Goal: Task Accomplishment & Management: Use online tool/utility

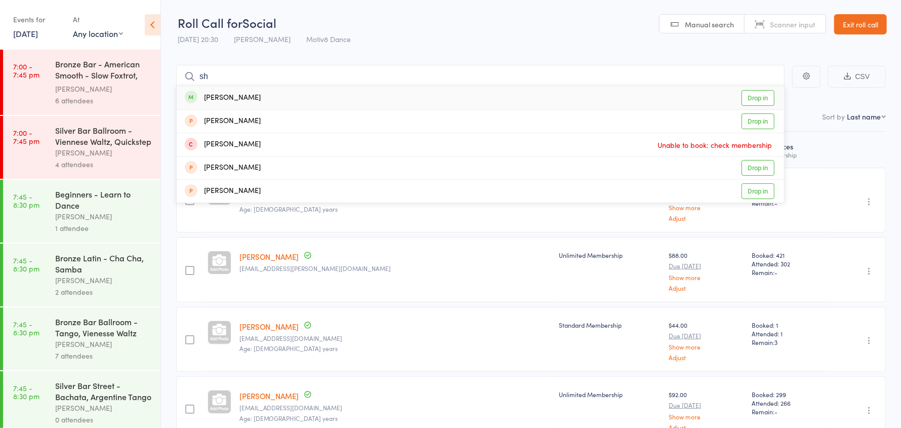
type input "s"
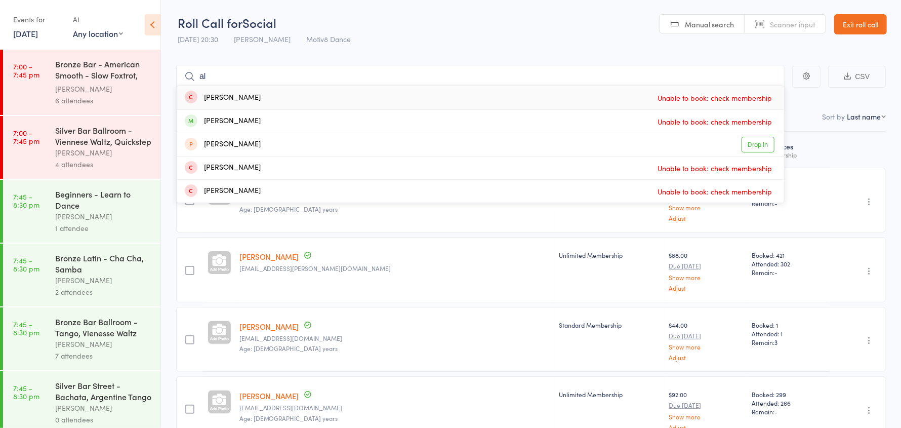
type input "a"
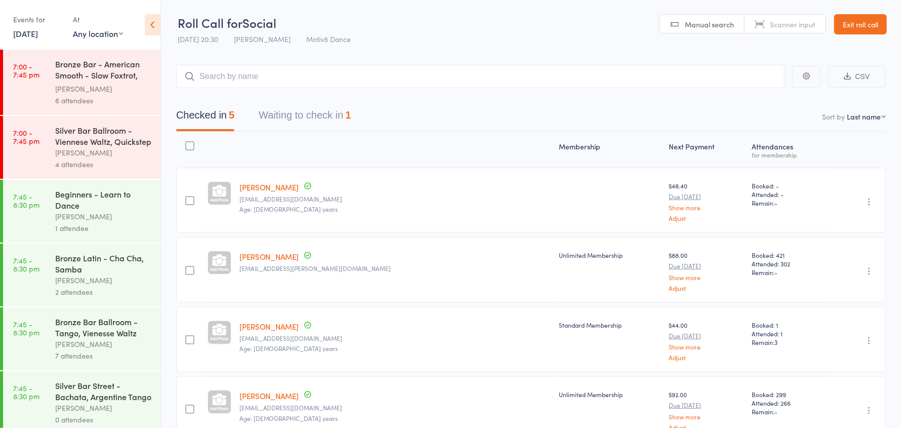
click at [846, 19] on link "Exit roll call" at bounding box center [861, 24] width 53 height 20
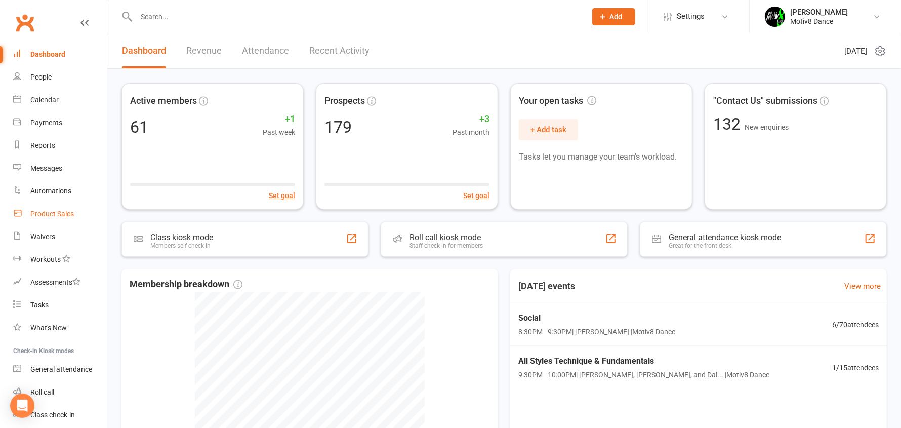
click at [50, 215] on div "Product Sales" at bounding box center [52, 214] width 44 height 8
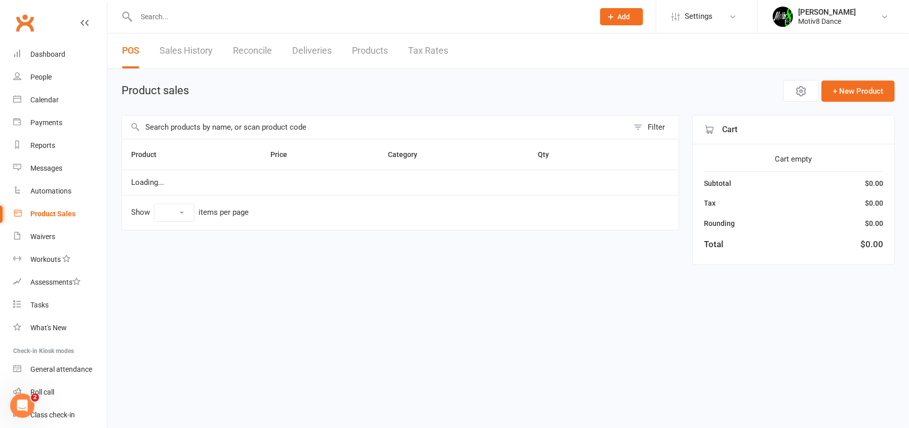
select select "10"
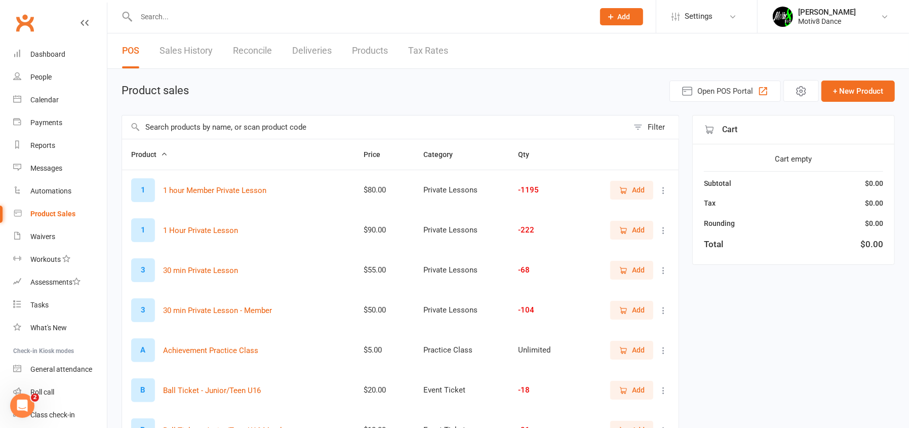
click at [192, 48] on link "Sales History" at bounding box center [186, 50] width 53 height 35
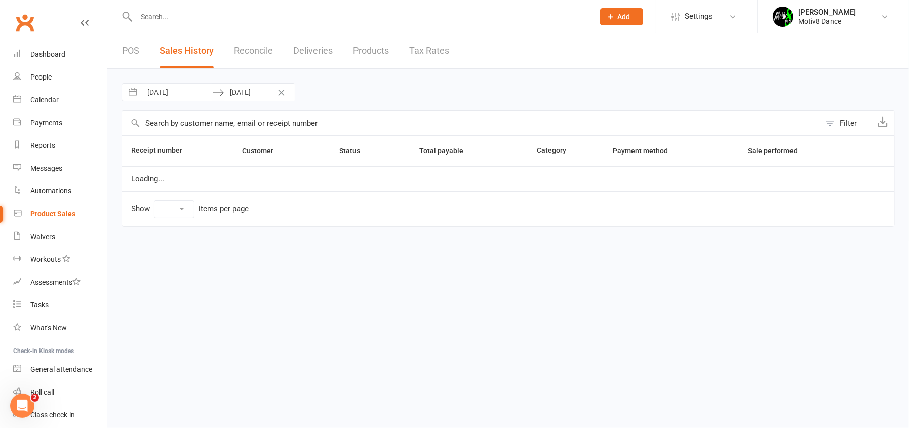
select select "100"
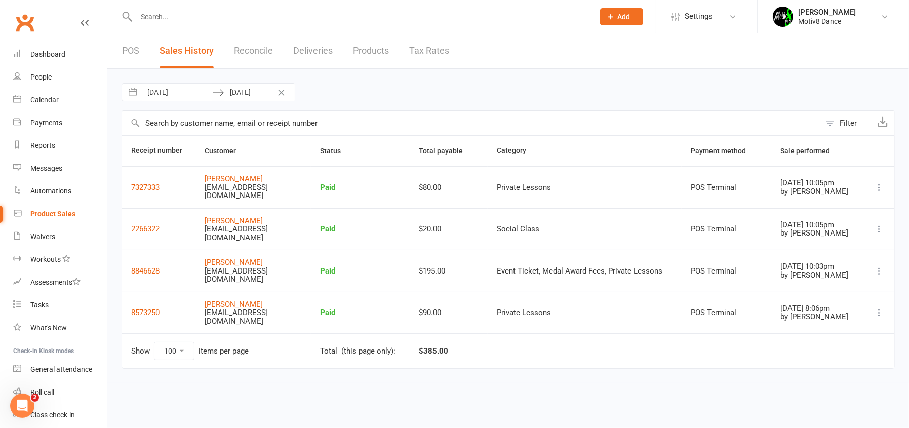
click at [130, 50] on link "POS" at bounding box center [130, 50] width 17 height 35
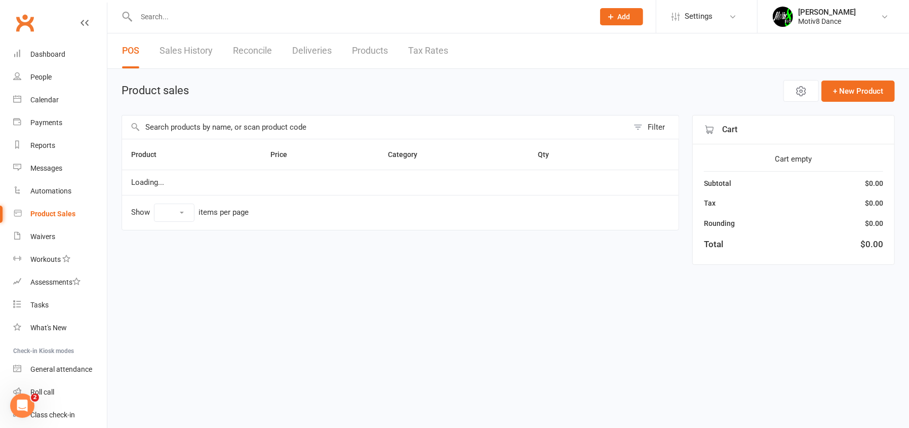
select select "10"
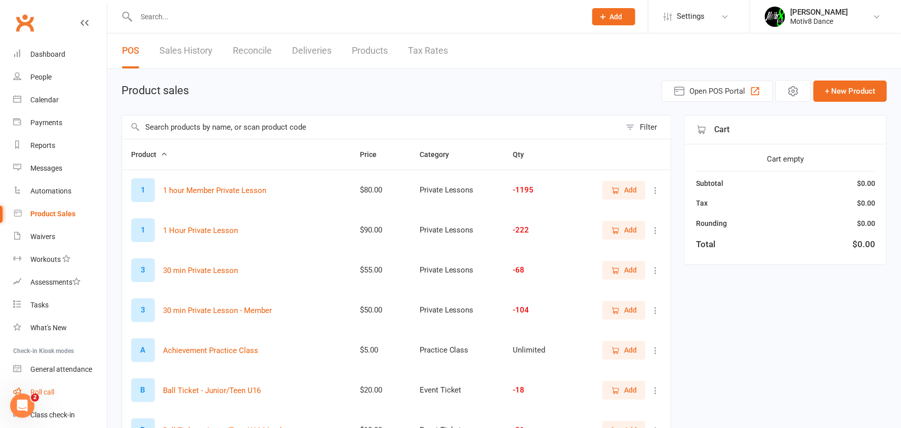
click at [50, 392] on div "Roll call" at bounding box center [42, 392] width 24 height 8
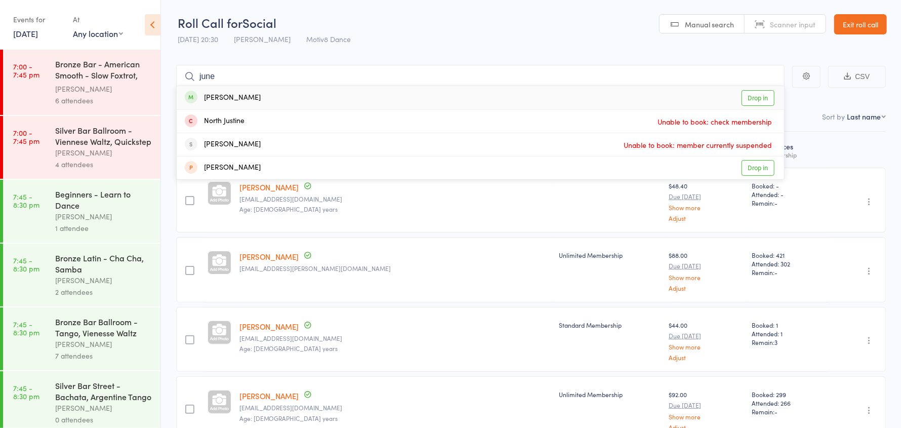
type input "june"
click at [212, 93] on div "June wilkins" at bounding box center [223, 98] width 76 height 12
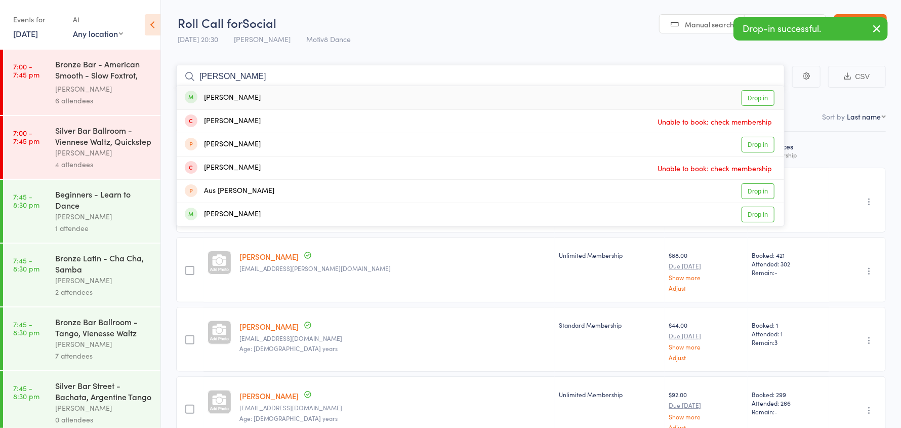
type input "donna"
click at [229, 96] on div "Freeman Donna" at bounding box center [223, 98] width 76 height 12
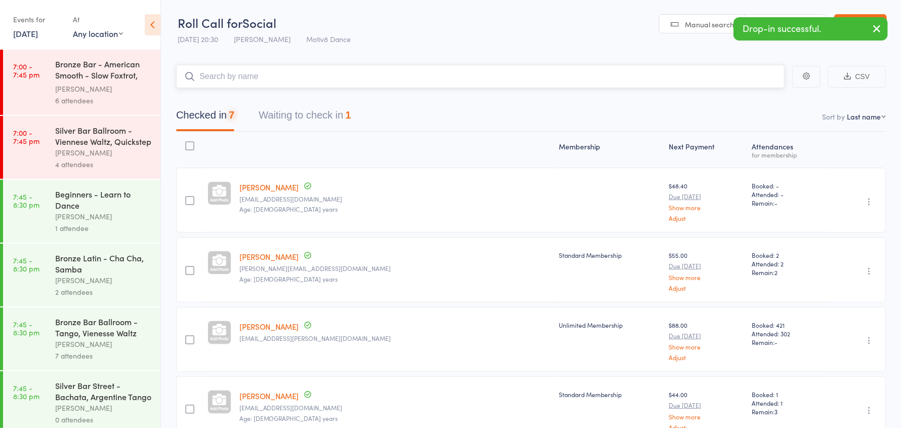
click at [221, 78] on input "search" at bounding box center [480, 76] width 609 height 23
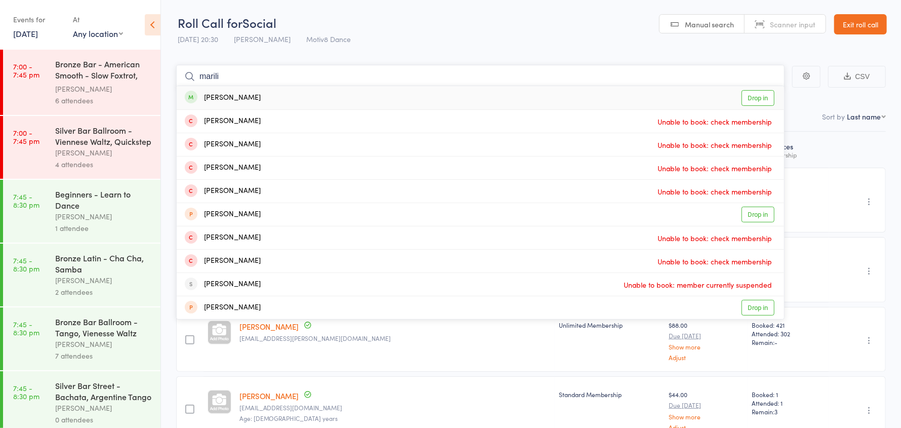
type input "marili"
click at [246, 95] on div "Lopes Marilia" at bounding box center [223, 98] width 76 height 12
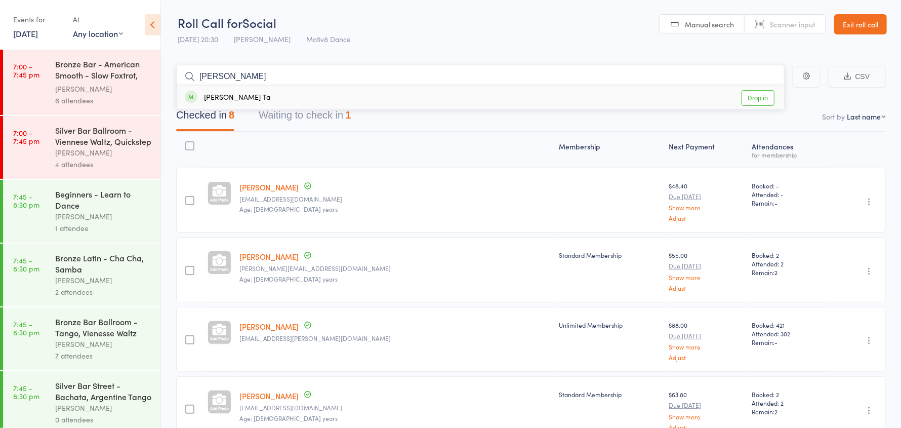
type input "binh"
click at [273, 96] on div "Binh Ta Drop in" at bounding box center [481, 97] width 608 height 23
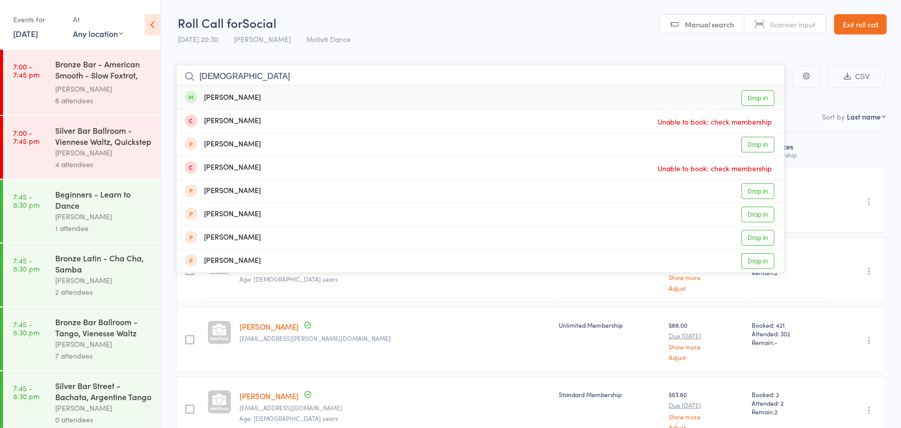
type input "shau"
click at [266, 95] on div "Jansz Shaun Drop in" at bounding box center [481, 97] width 608 height 23
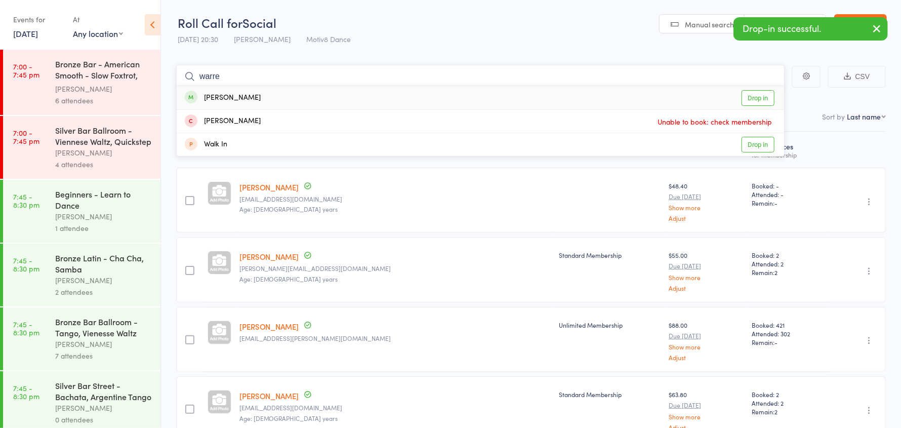
type input "warre"
click at [266, 95] on div "Morey Warren Drop in" at bounding box center [481, 97] width 608 height 23
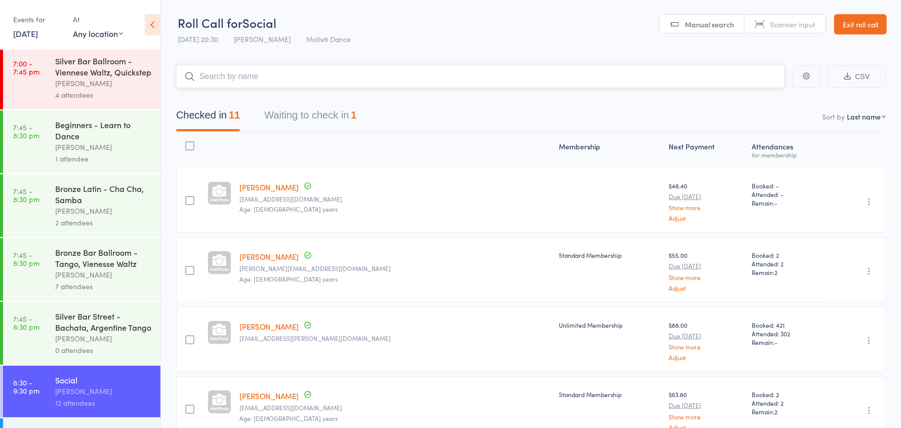
scroll to position [101, 0]
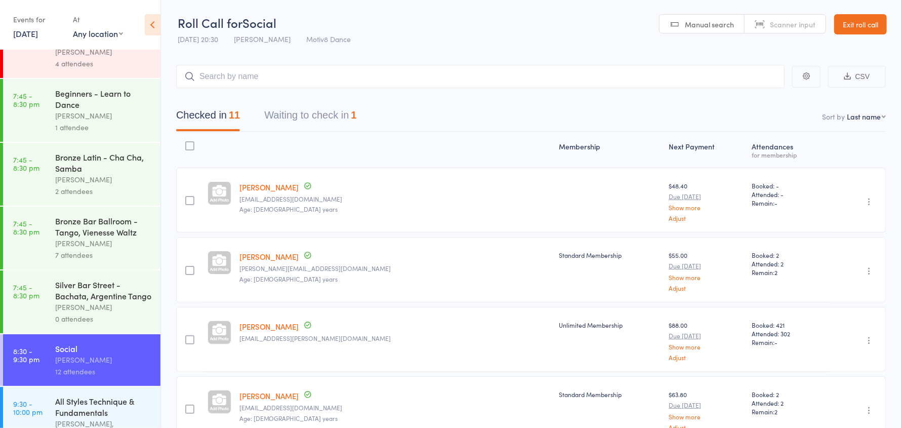
click at [111, 248] on div "[PERSON_NAME]" at bounding box center [103, 243] width 97 height 12
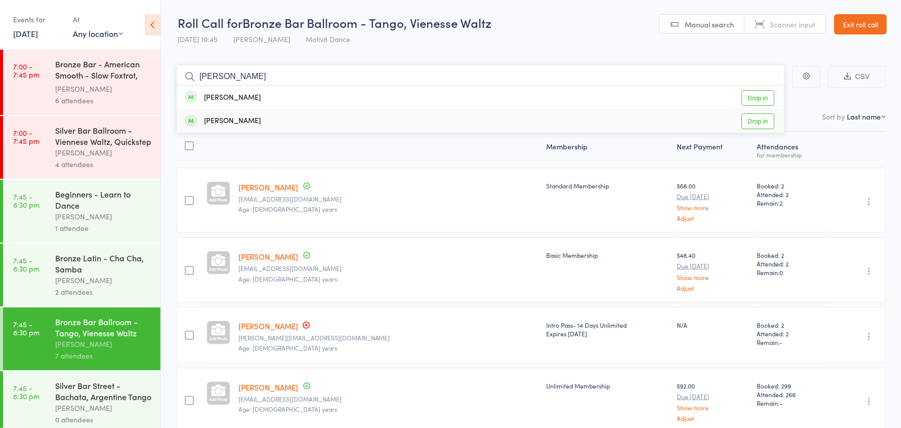
type input "barba"
click at [224, 120] on div "Chambers Barbara" at bounding box center [223, 121] width 76 height 12
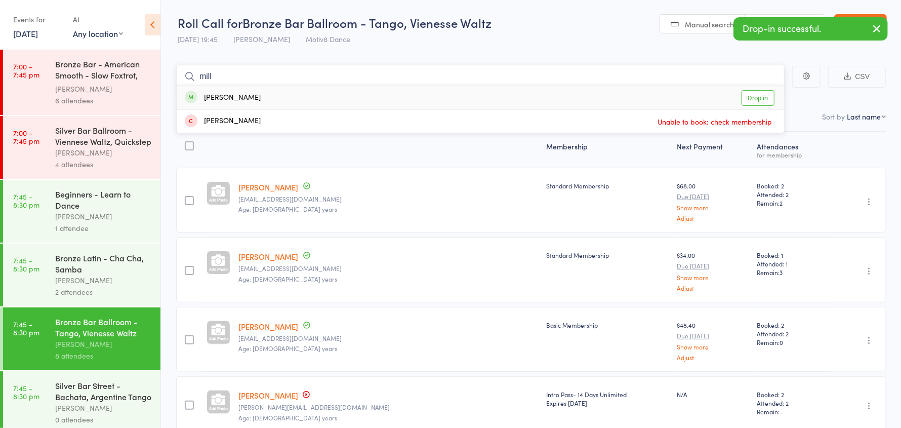
type input "mill"
click at [273, 101] on div "Noonan Milly Drop in" at bounding box center [481, 97] width 608 height 23
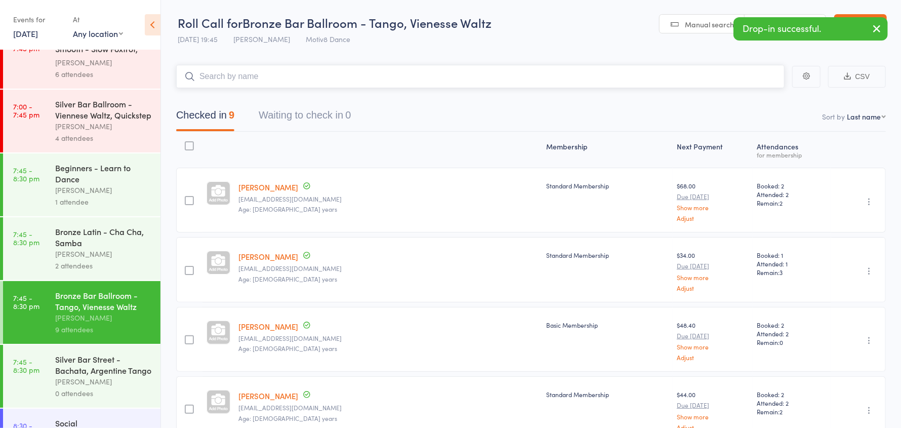
scroll to position [142, 0]
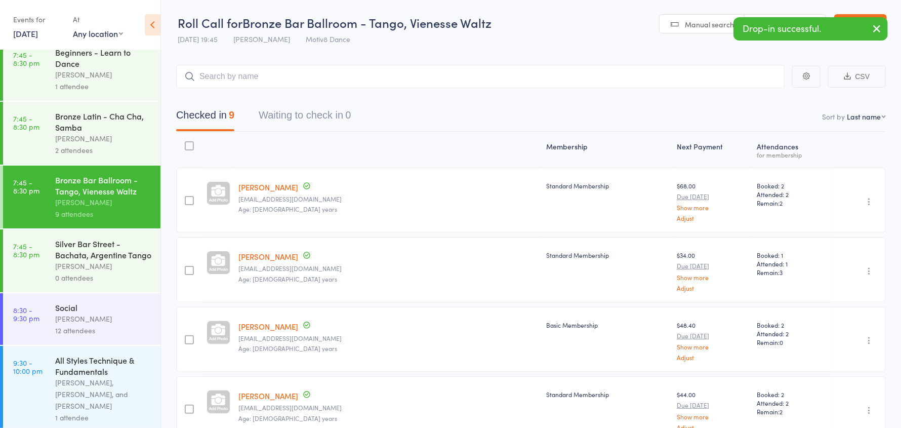
click at [82, 322] on div "[PERSON_NAME]" at bounding box center [103, 319] width 97 height 12
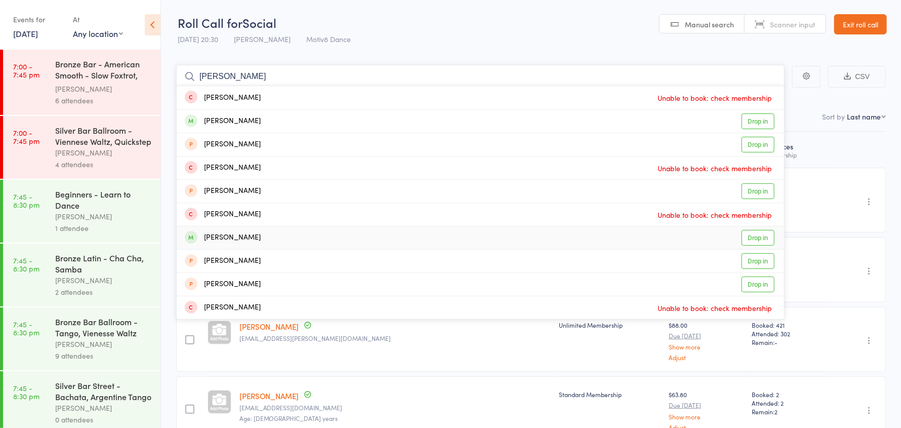
type input "dani"
click at [243, 235] on div "Daniella Poole" at bounding box center [223, 238] width 76 height 12
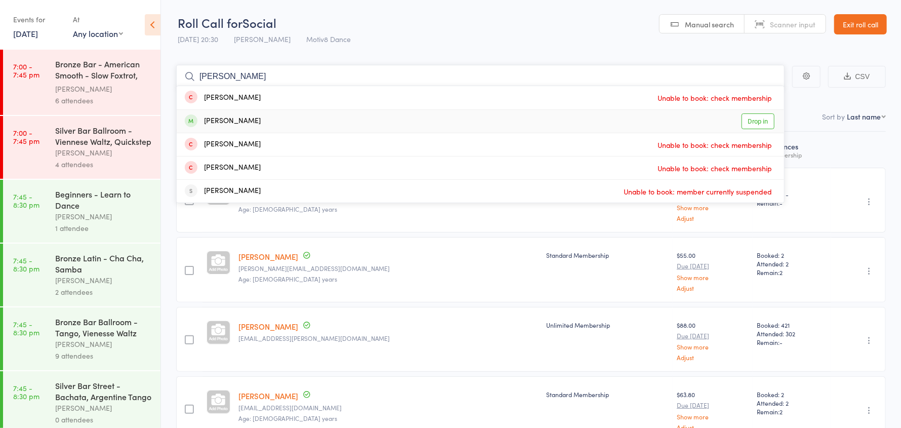
type input "jay"
click at [355, 126] on div "Jay Robinson Drop in" at bounding box center [481, 121] width 608 height 23
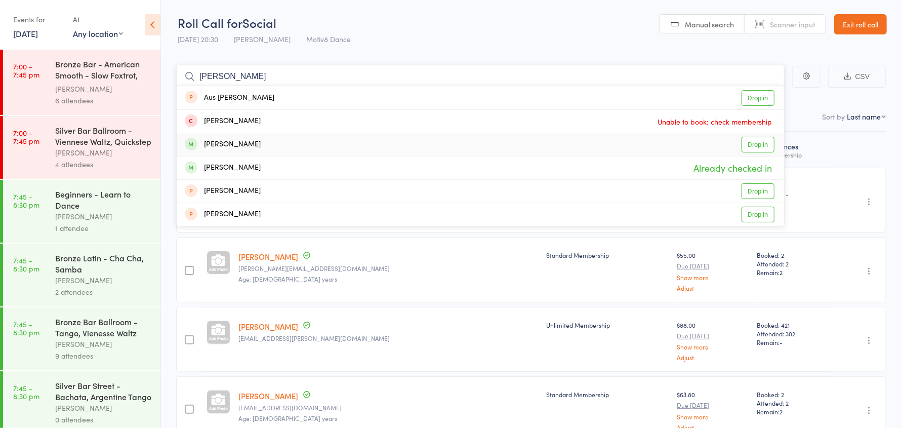
type input "ann"
click at [343, 145] on div "Babanina Anna Drop in" at bounding box center [481, 144] width 608 height 23
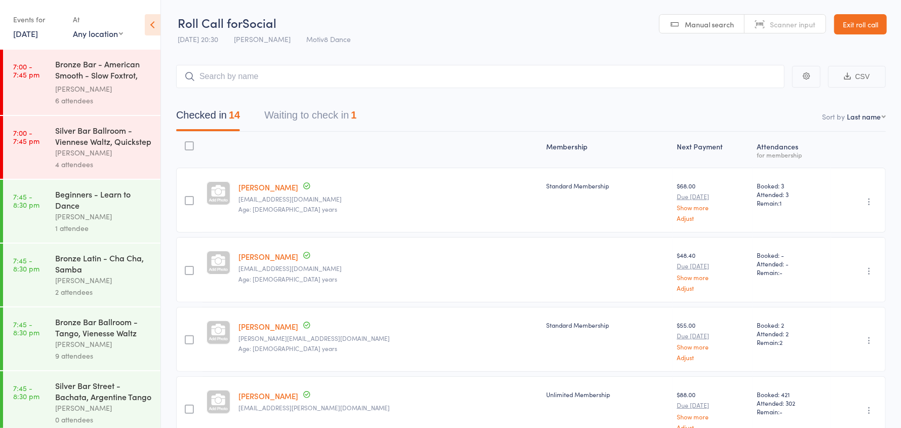
click at [852, 17] on link "Exit roll call" at bounding box center [861, 24] width 53 height 20
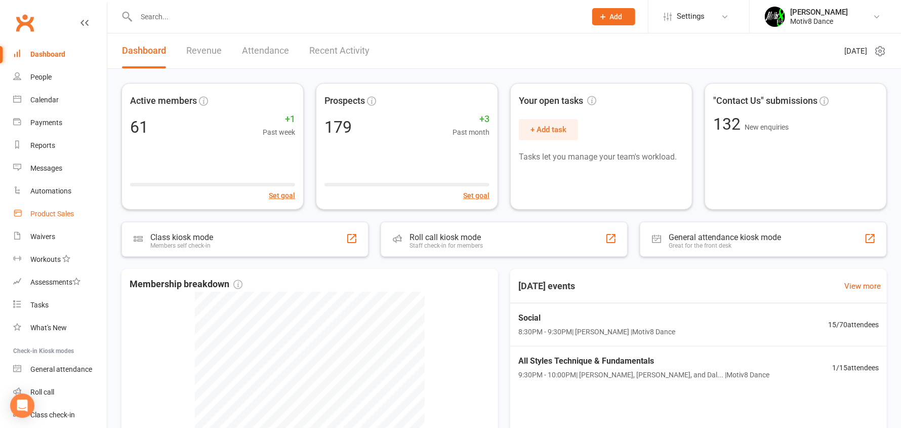
click at [62, 211] on div "Product Sales" at bounding box center [52, 214] width 44 height 8
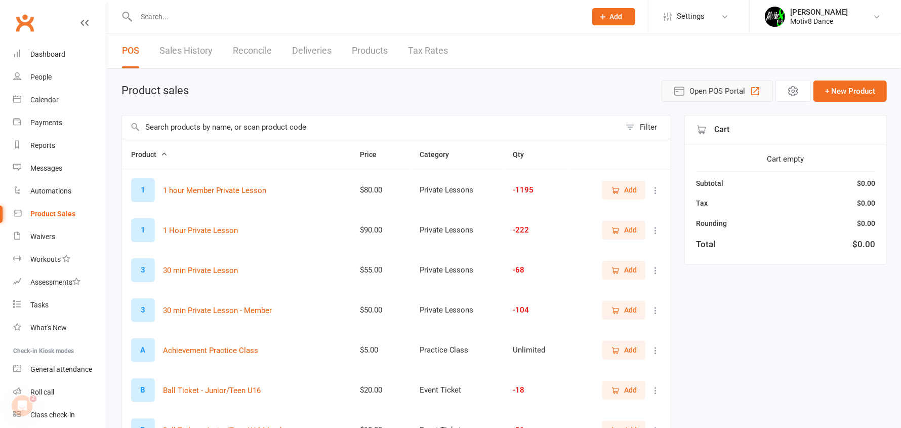
click at [705, 87] on span "Open POS Portal" at bounding box center [718, 91] width 56 height 12
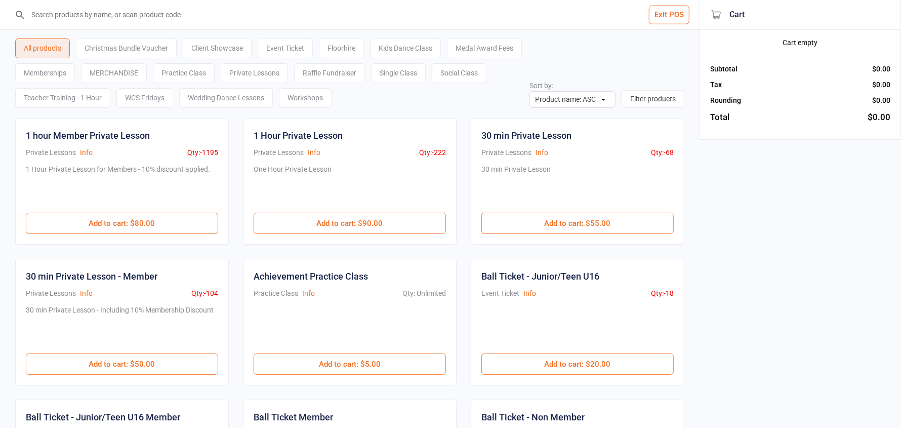
click at [447, 58] on div "Medal Award Fees" at bounding box center [484, 48] width 75 height 20
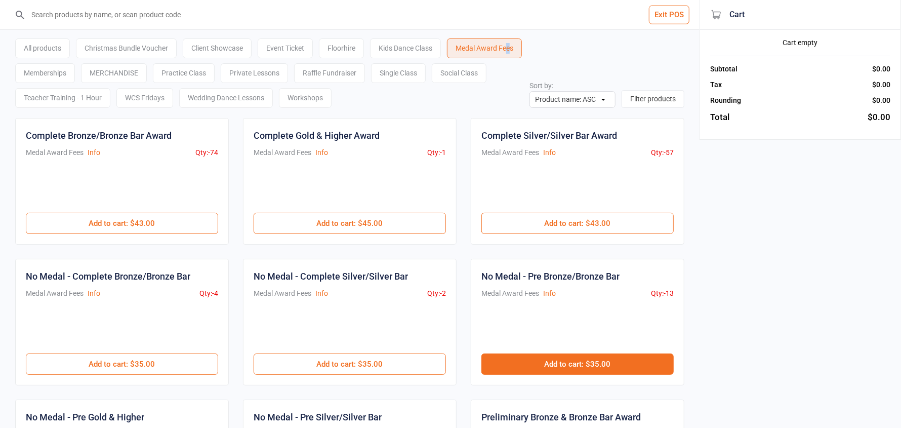
click at [590, 362] on button "Add to cart : $35.00" at bounding box center [578, 363] width 192 height 21
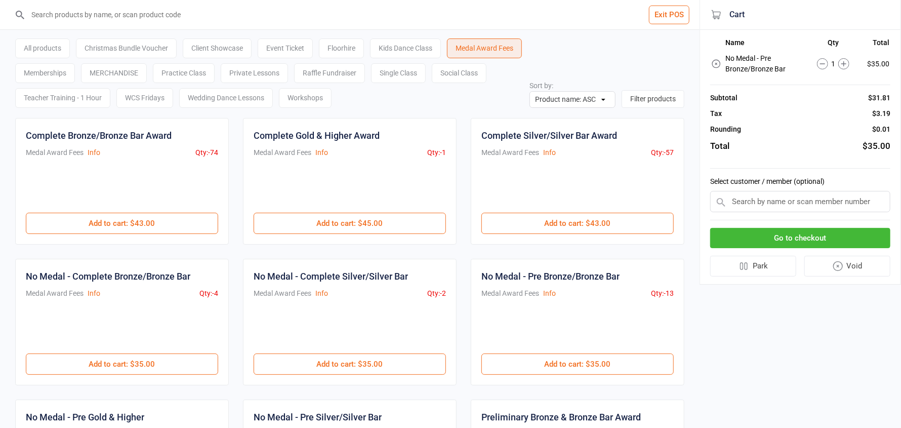
click at [287, 49] on div "Event Ticket" at bounding box center [285, 48] width 55 height 20
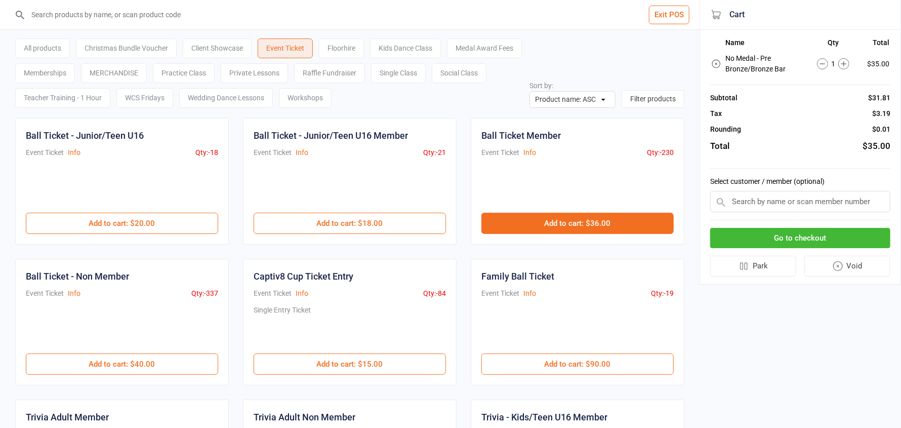
click at [580, 228] on button "Add to cart : $36.00" at bounding box center [578, 223] width 192 height 21
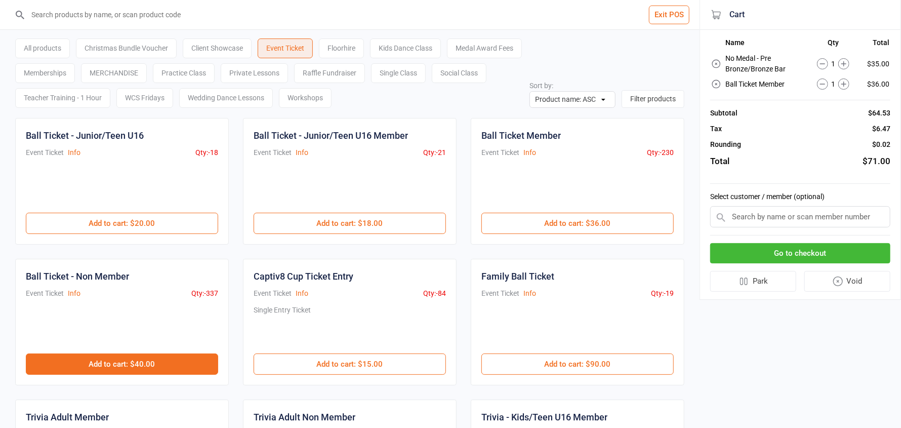
click at [134, 364] on button "Add to cart : $40.00" at bounding box center [122, 363] width 192 height 21
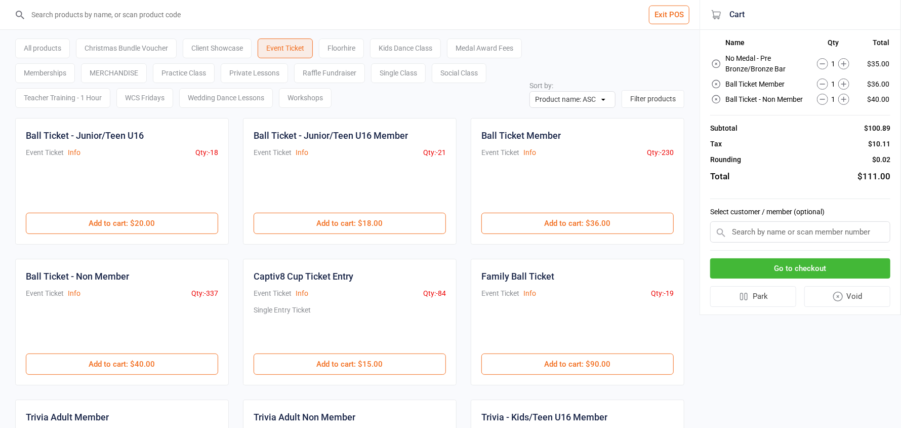
click at [797, 231] on input "text" at bounding box center [800, 231] width 180 height 21
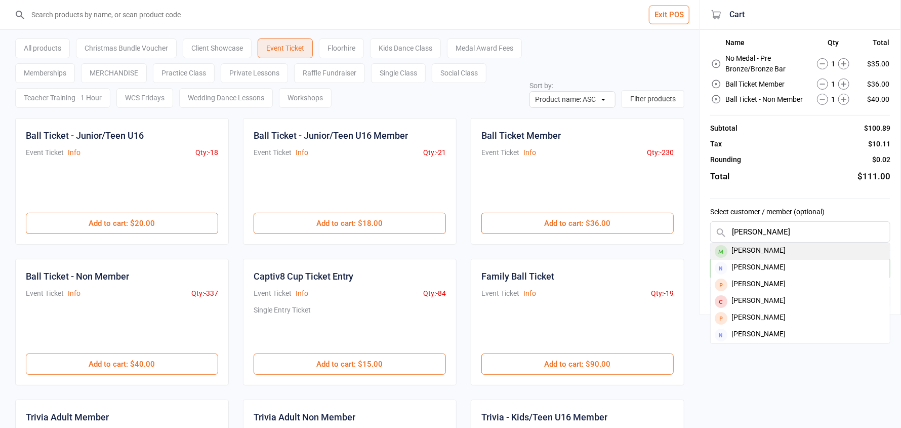
type input "fran"
click at [788, 251] on div "Silva Fran" at bounding box center [800, 251] width 179 height 17
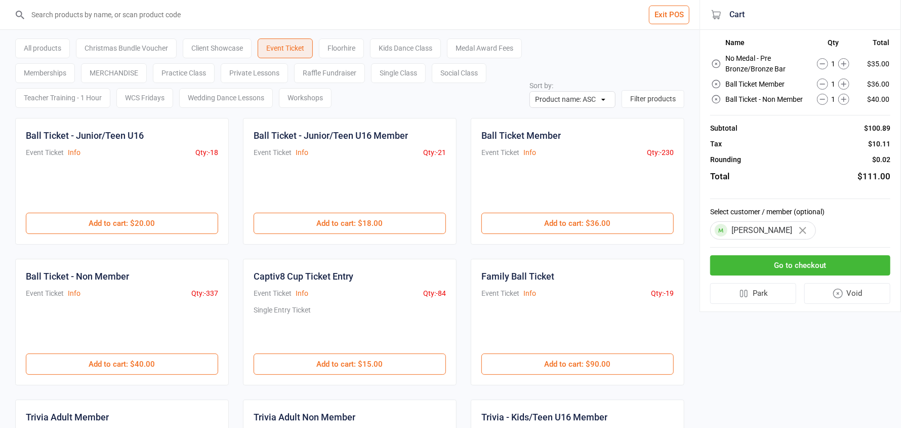
click at [794, 259] on button "Go to checkout" at bounding box center [800, 265] width 180 height 21
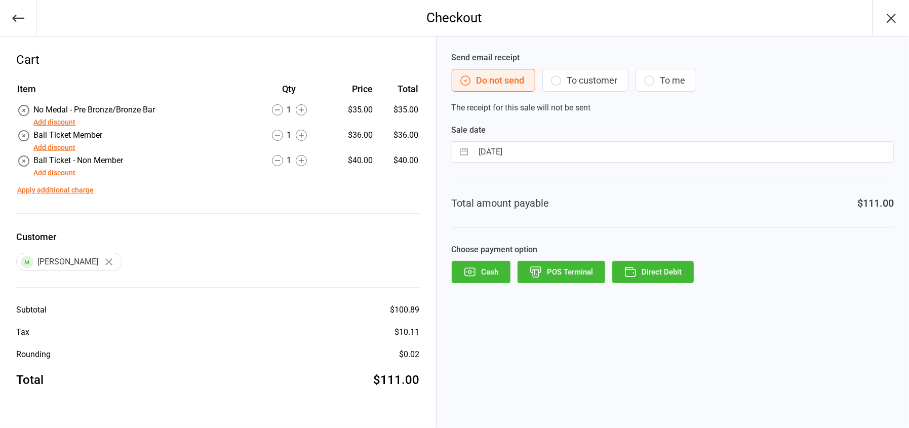
click at [581, 272] on button "POS Terminal" at bounding box center [562, 272] width 88 height 22
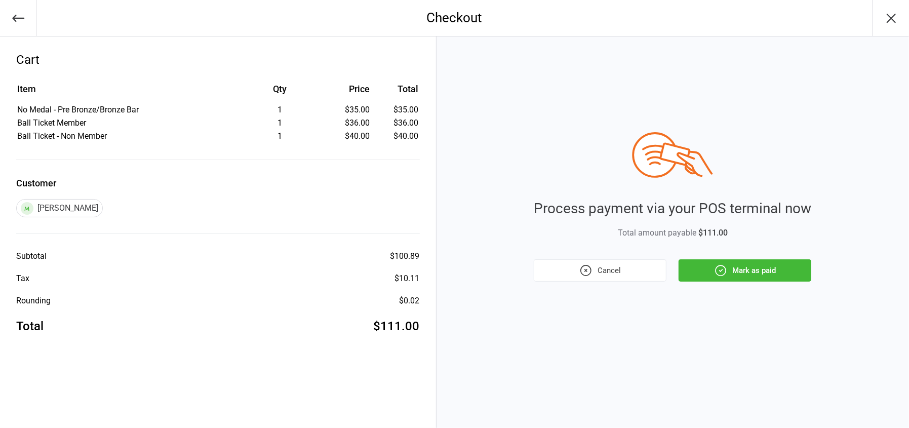
click at [736, 275] on button "Mark as paid" at bounding box center [745, 270] width 133 height 22
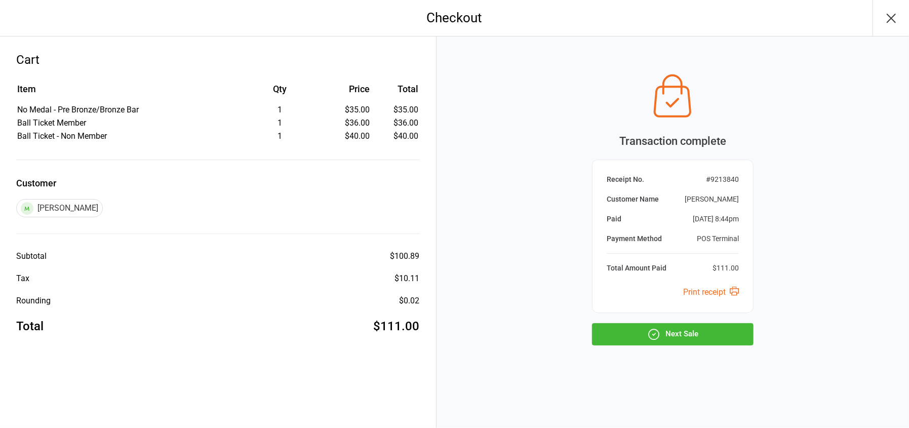
click at [675, 337] on button "Next Sale" at bounding box center [673, 334] width 162 height 22
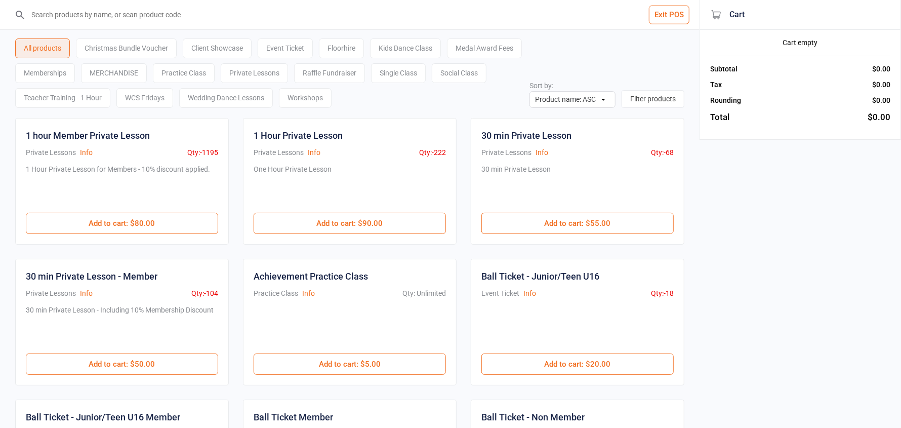
click at [426, 76] on div "Single Class" at bounding box center [398, 73] width 55 height 20
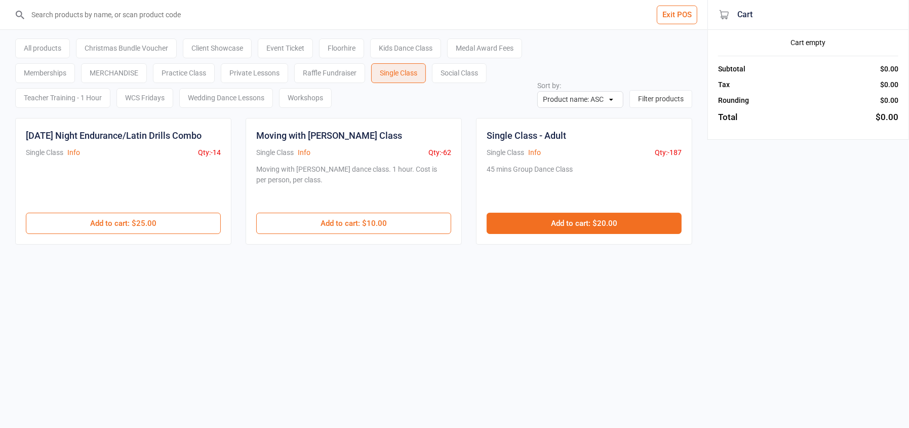
click at [563, 221] on button "Add to cart : $20.00" at bounding box center [584, 223] width 195 height 21
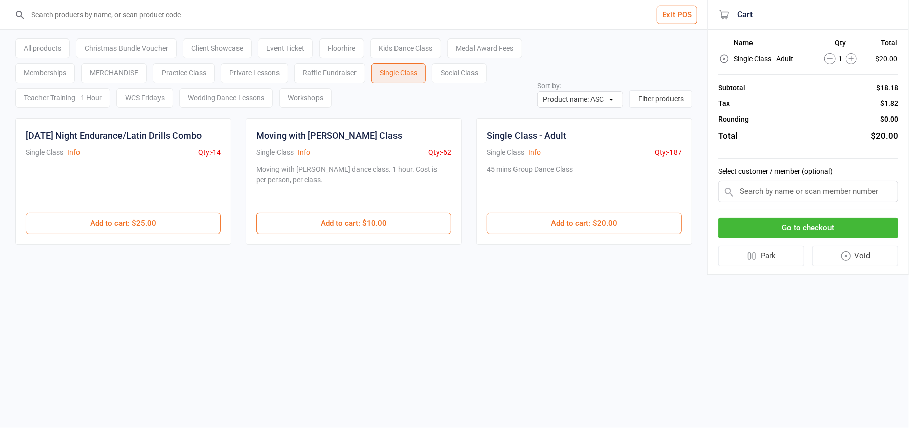
click at [774, 193] on input "text" at bounding box center [808, 191] width 180 height 21
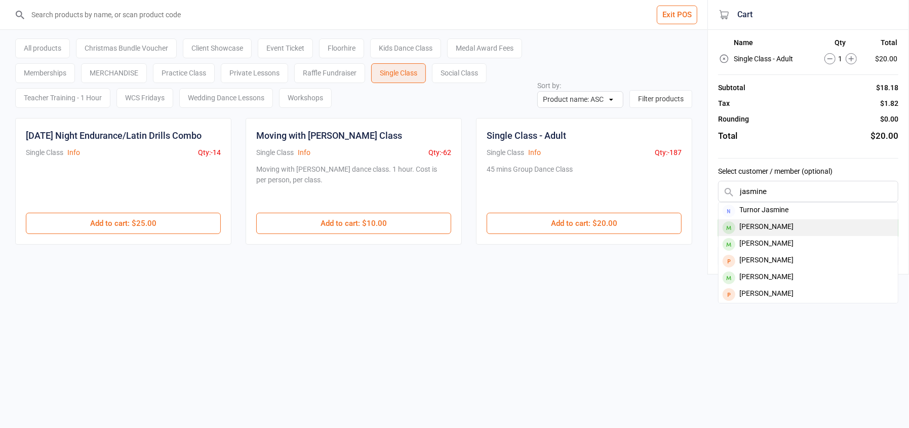
type input "jasmine"
click at [787, 224] on div "Jasmine Stinson" at bounding box center [808, 227] width 179 height 17
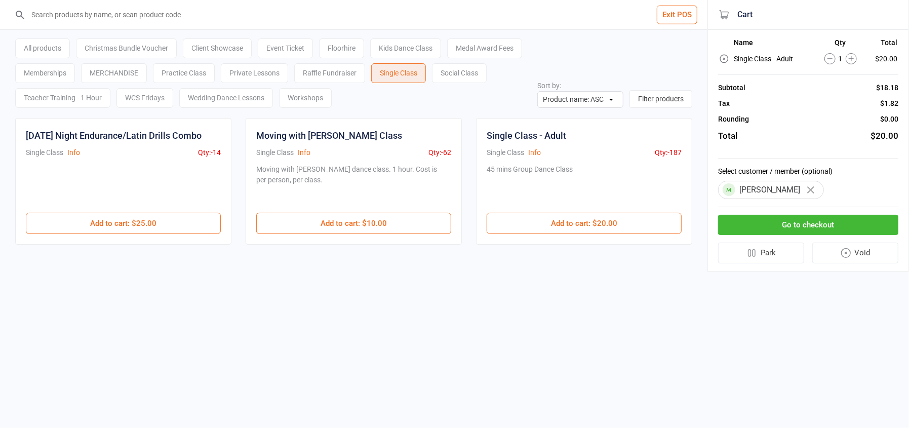
click at [786, 228] on button "Go to checkout" at bounding box center [808, 225] width 180 height 21
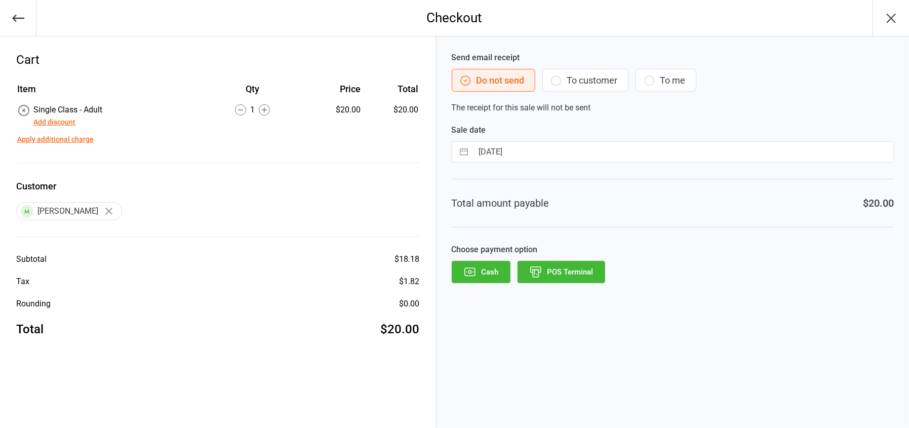
click at [484, 279] on button "Cash" at bounding box center [481, 272] width 59 height 22
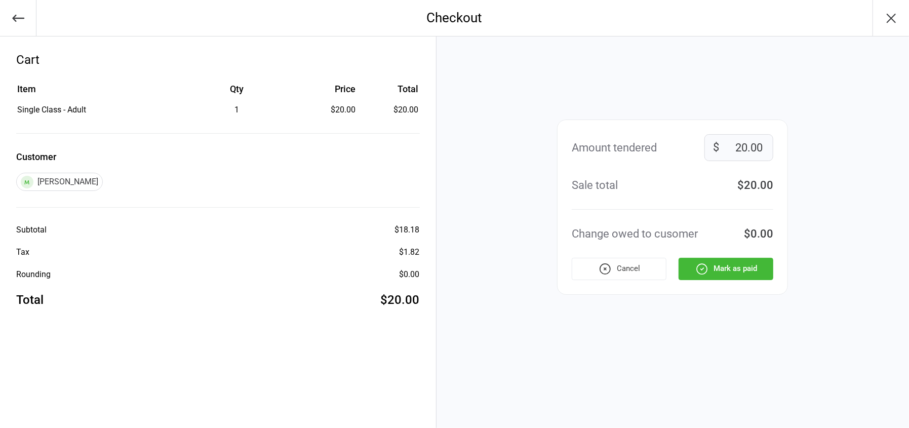
click at [731, 278] on button "Mark as paid" at bounding box center [726, 269] width 95 height 22
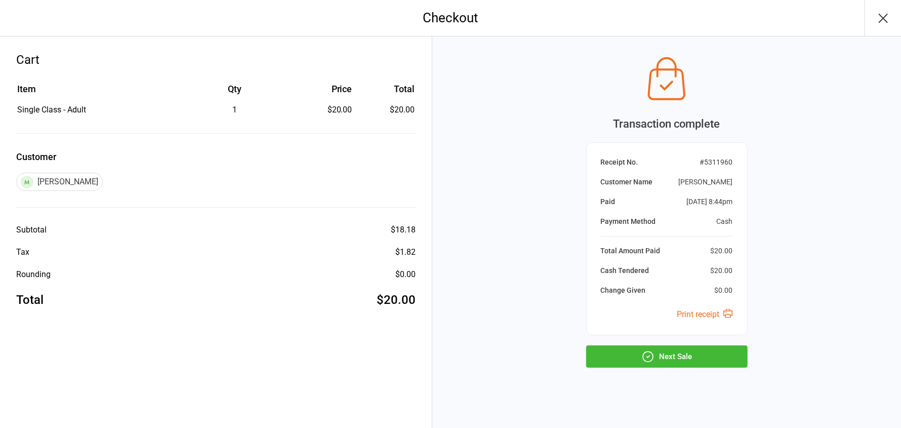
click at [706, 355] on button "Next Sale" at bounding box center [667, 356] width 162 height 22
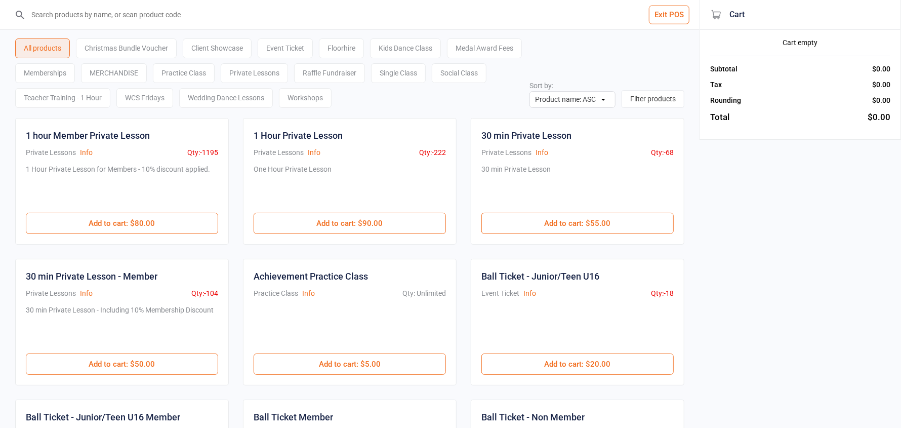
click at [674, 13] on button "Exit POS" at bounding box center [669, 15] width 41 height 19
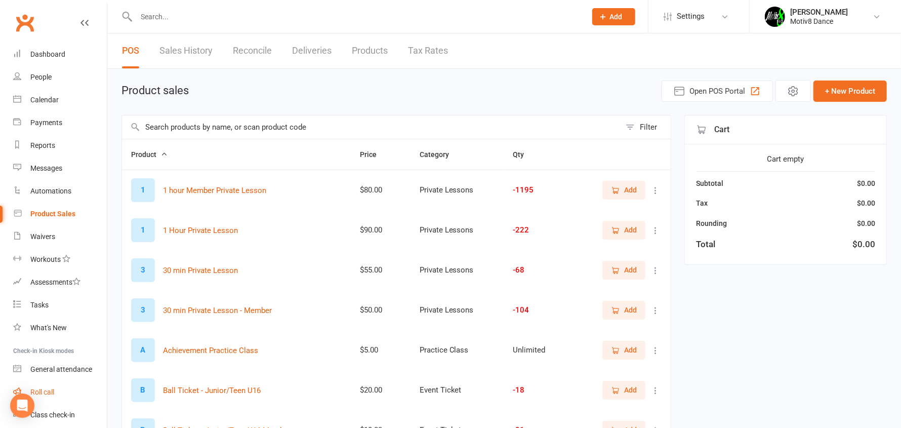
click at [56, 396] on link "Roll call" at bounding box center [60, 392] width 94 height 23
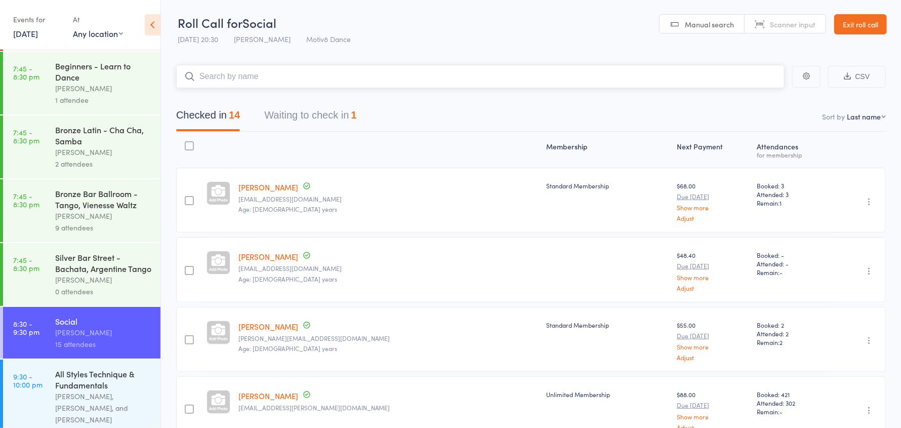
scroll to position [142, 0]
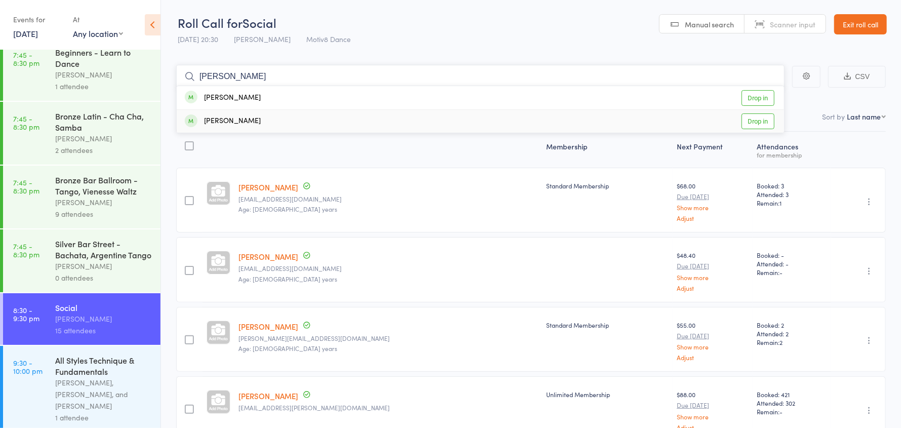
type input "barba"
click at [275, 123] on div "Chambers Barbara Drop in" at bounding box center [481, 121] width 608 height 23
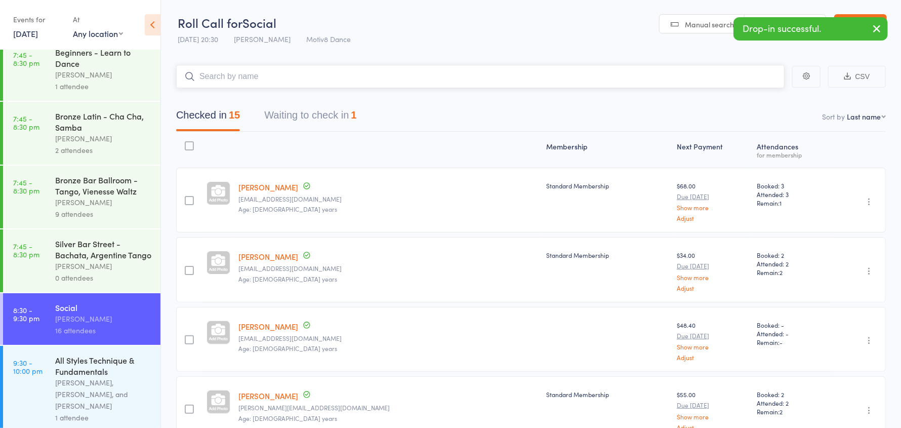
click at [325, 116] on button "Waiting to check in 1" at bounding box center [310, 117] width 92 height 27
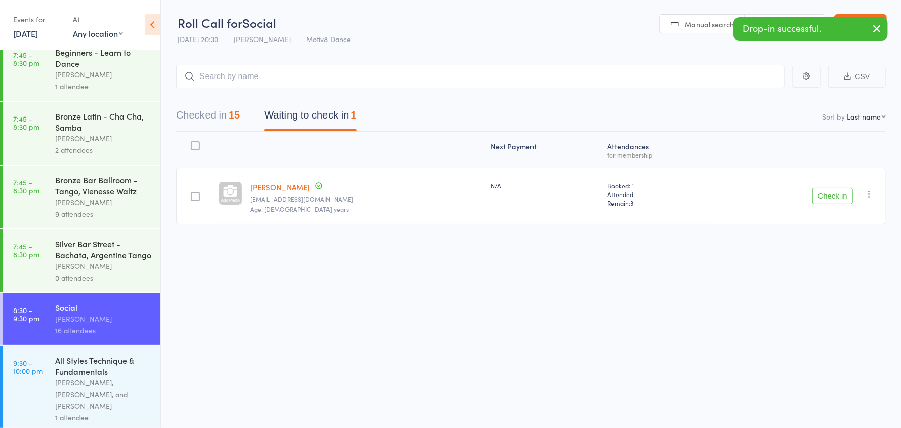
click at [868, 192] on icon "button" at bounding box center [869, 194] width 10 height 10
click at [816, 284] on li "Remove" at bounding box center [833, 282] width 84 height 14
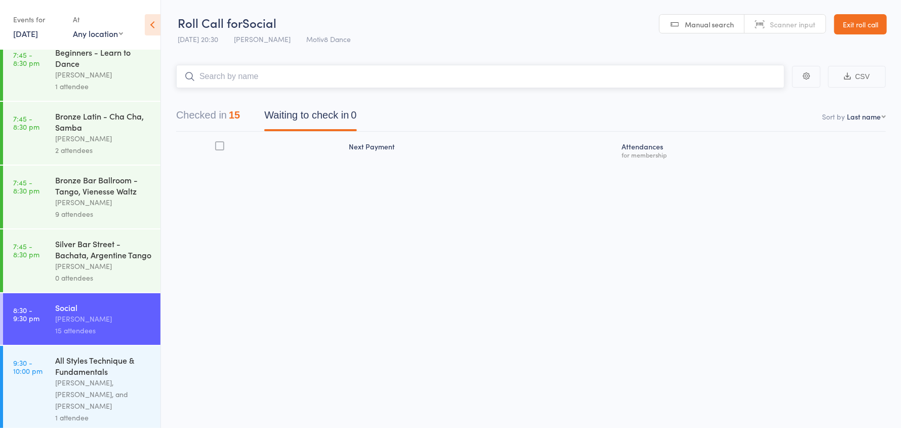
click at [217, 74] on input "search" at bounding box center [480, 76] width 609 height 23
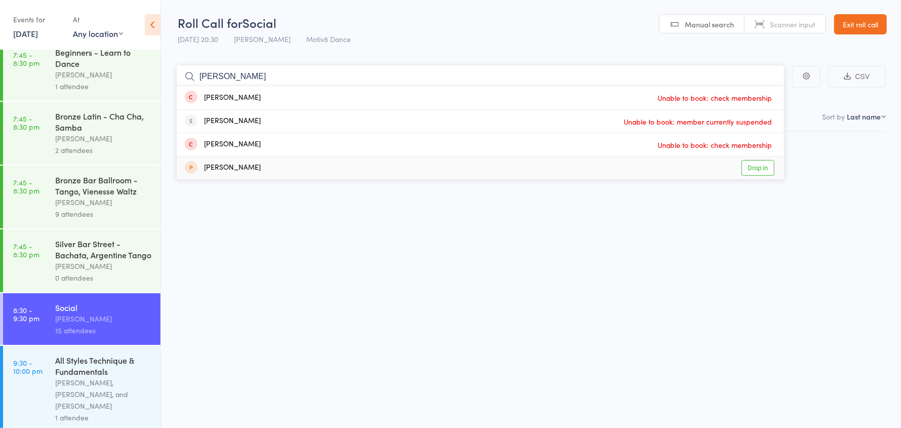
type input "isabella"
click at [859, 21] on link "Exit roll call" at bounding box center [861, 24] width 53 height 20
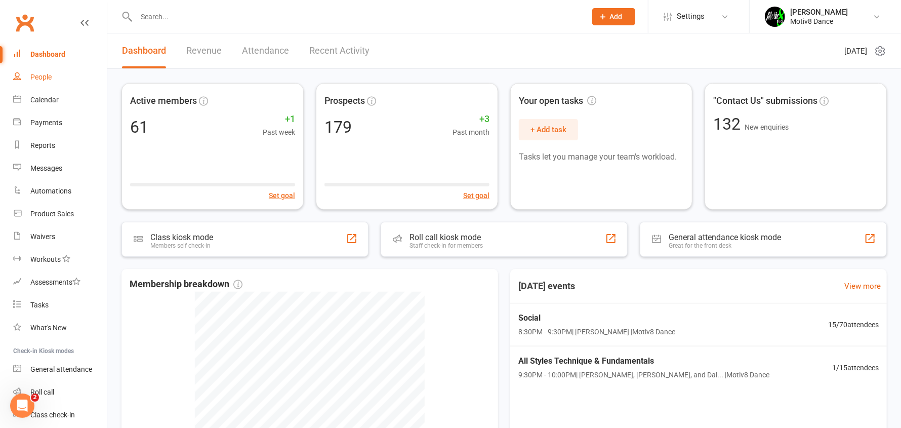
click at [43, 73] on div "People" at bounding box center [40, 77] width 21 height 8
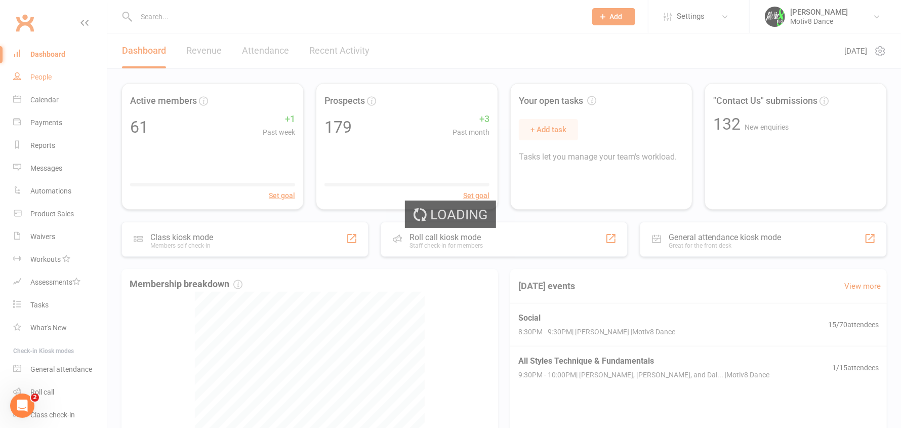
select select "50"
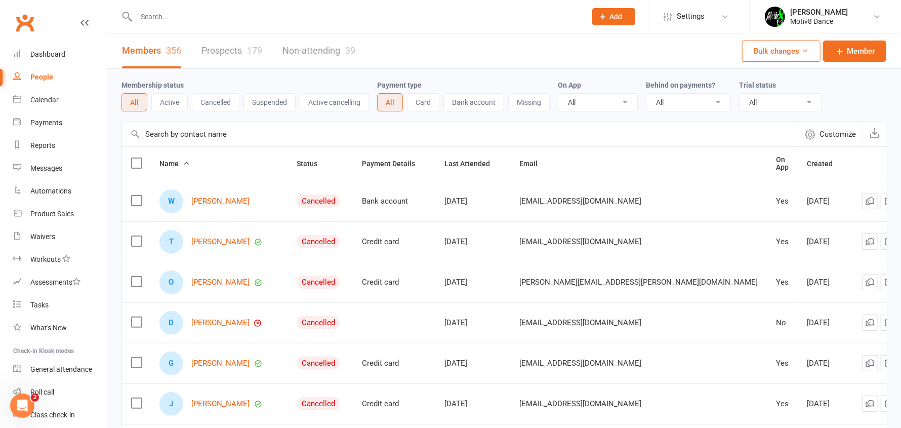
click at [232, 14] on input "text" at bounding box center [356, 17] width 446 height 14
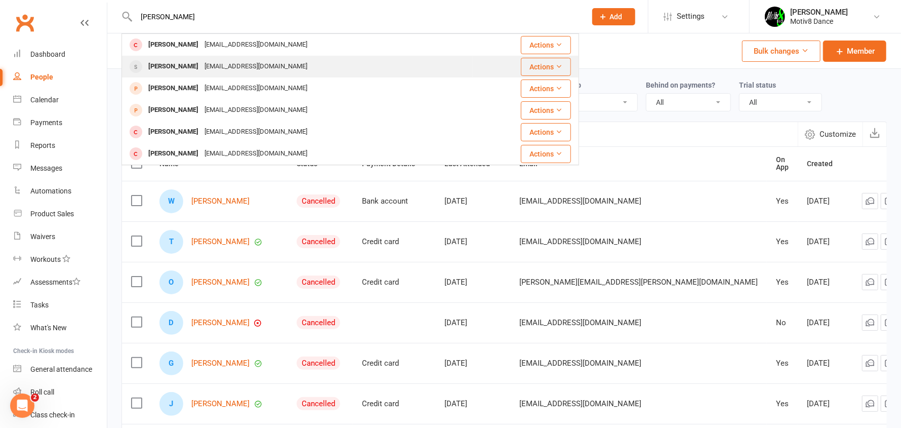
type input "[PERSON_NAME]"
click at [188, 69] on div "Furtado Isabelle" at bounding box center [173, 66] width 56 height 15
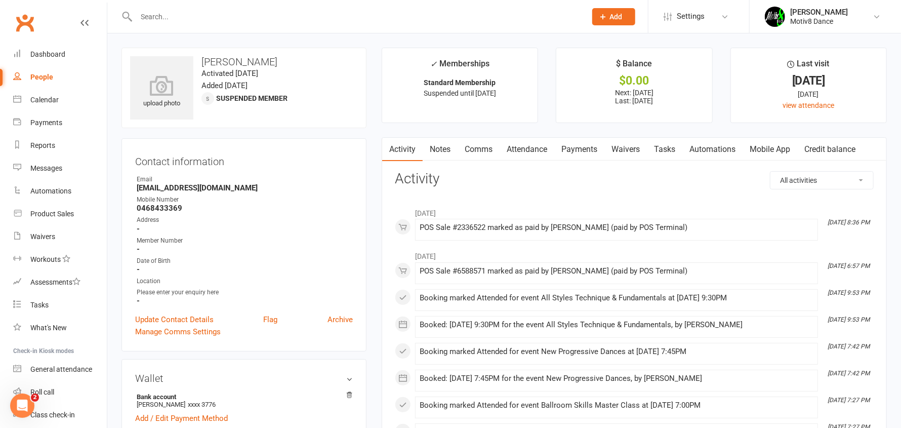
click at [594, 147] on link "Payments" at bounding box center [580, 149] width 50 height 23
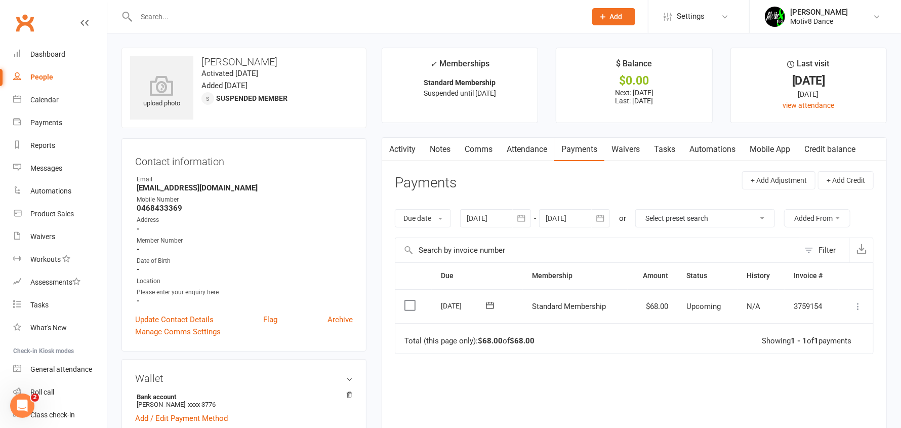
click at [162, 11] on input "text" at bounding box center [356, 17] width 446 height 14
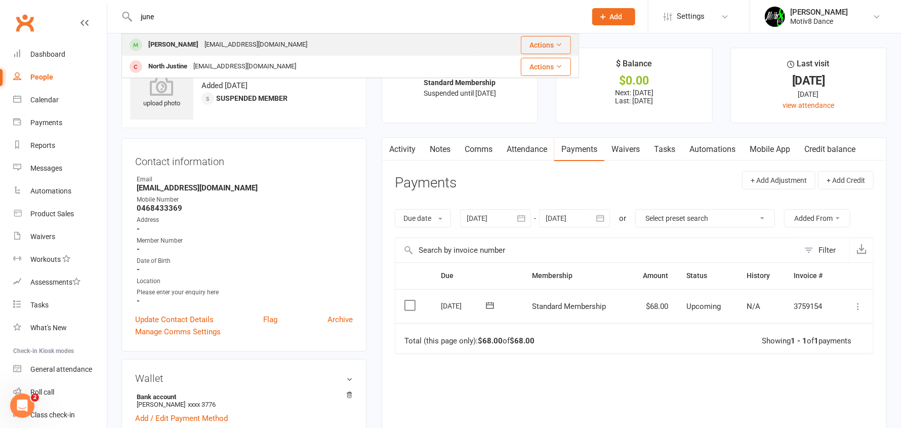
type input "june"
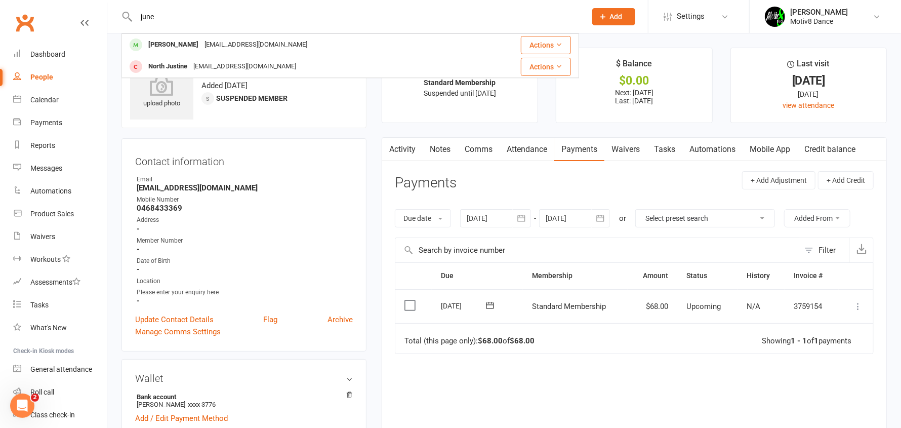
click at [163, 39] on div "[PERSON_NAME]" at bounding box center [173, 44] width 56 height 15
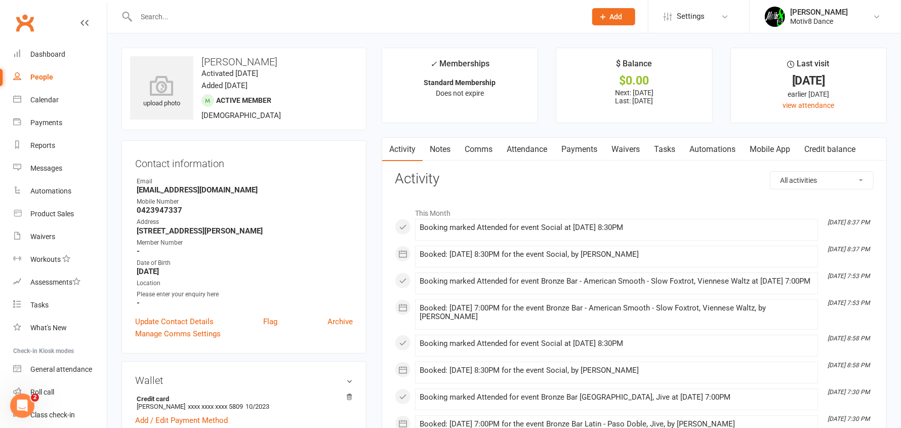
click at [585, 151] on link "Payments" at bounding box center [580, 149] width 50 height 23
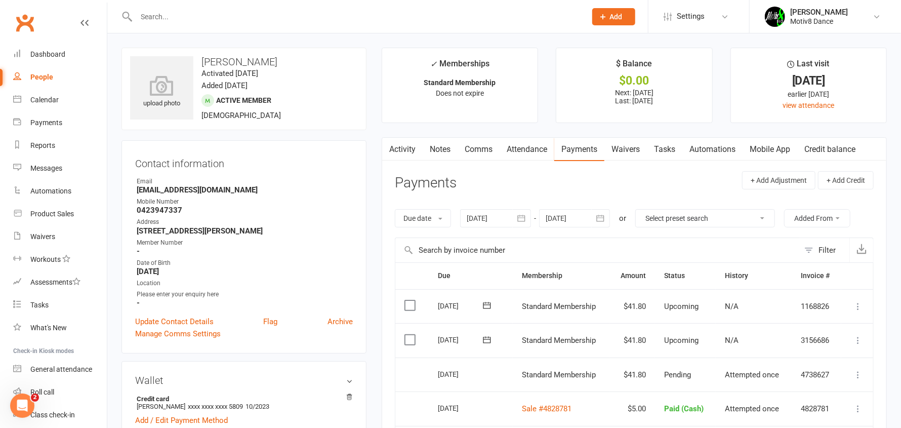
click at [600, 219] on icon "button" at bounding box center [601, 218] width 10 height 10
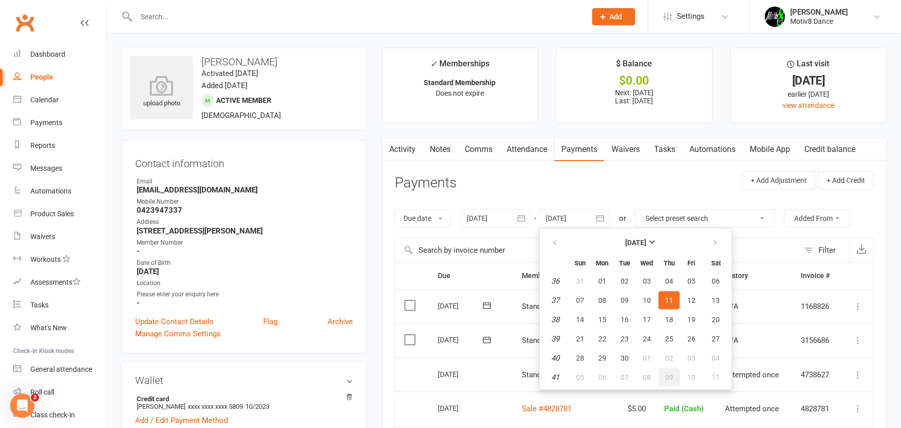
click at [671, 378] on span "09" at bounding box center [669, 377] width 8 height 8
type input "09 Oct 2025"
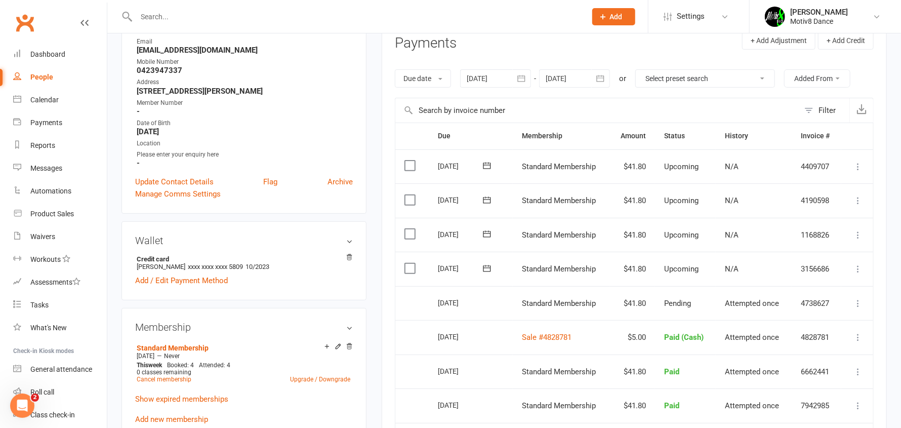
scroll to position [152, 0]
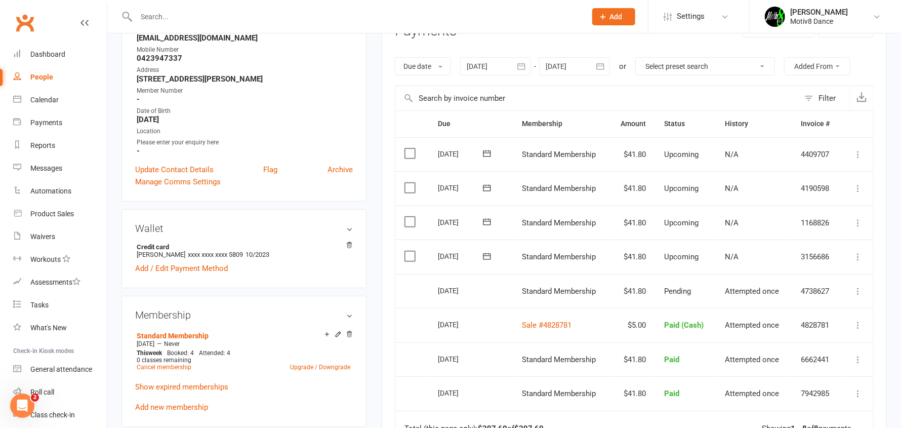
click at [859, 222] on icon at bounding box center [858, 223] width 10 height 10
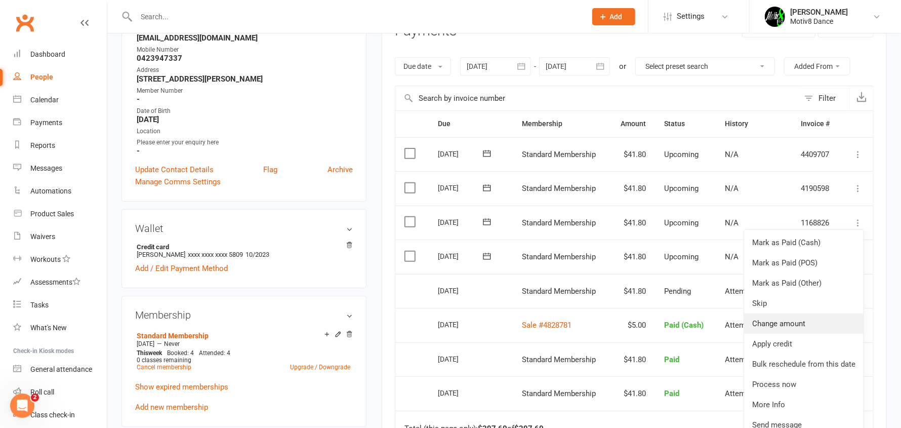
click at [803, 320] on link "Change amount" at bounding box center [804, 323] width 120 height 20
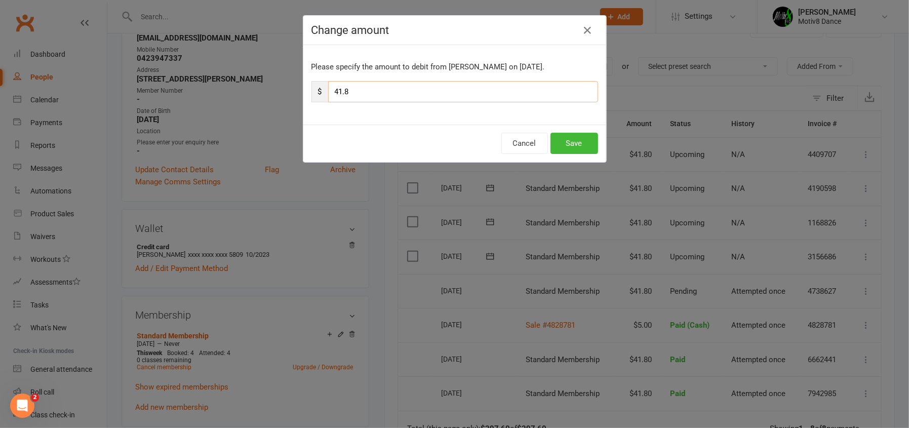
drag, startPoint x: 354, startPoint y: 91, endPoint x: 323, endPoint y: 81, distance: 32.8
click at [323, 81] on div "$ 41.8" at bounding box center [454, 91] width 287 height 21
type input "20.90"
click at [572, 142] on button "Save" at bounding box center [574, 143] width 48 height 21
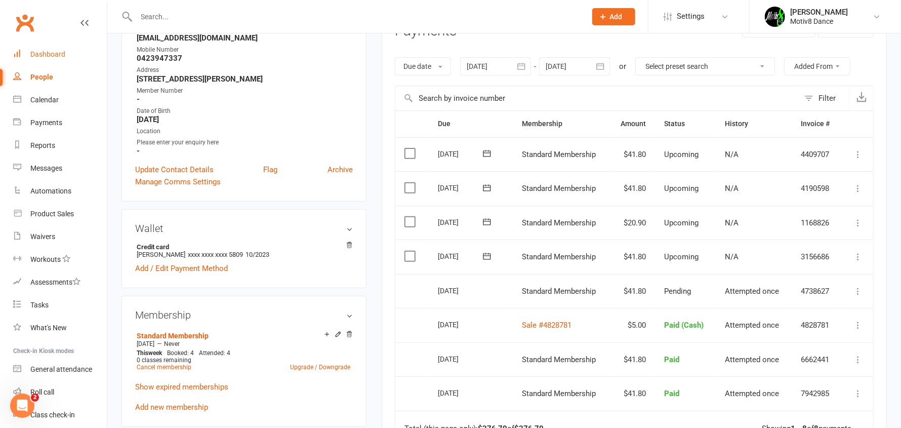
click at [70, 49] on link "Dashboard" at bounding box center [60, 54] width 94 height 23
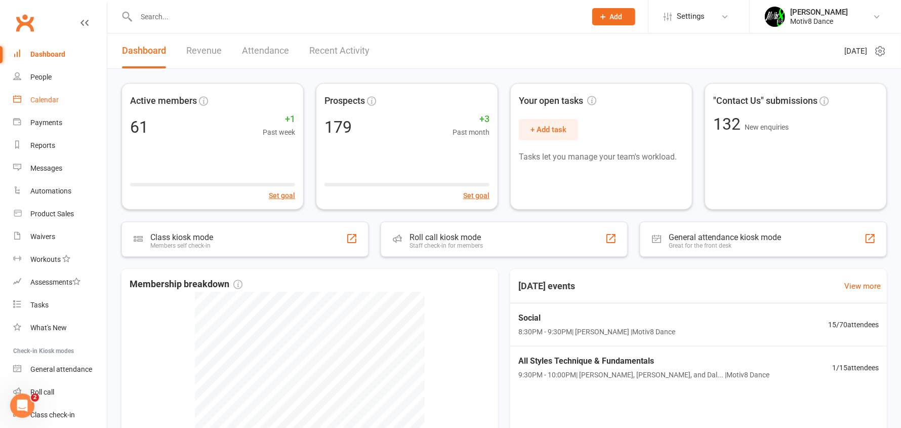
click at [55, 100] on div "Calendar" at bounding box center [44, 100] width 28 height 8
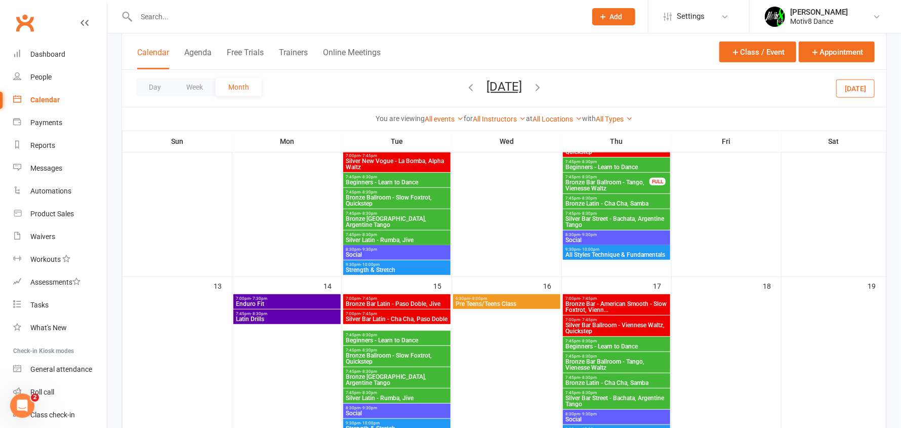
scroll to position [304, 0]
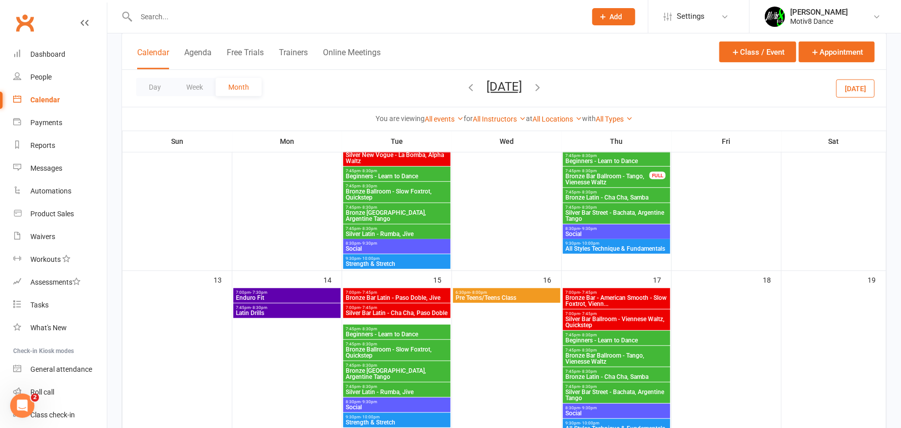
click at [543, 87] on icon "button" at bounding box center [537, 87] width 11 height 11
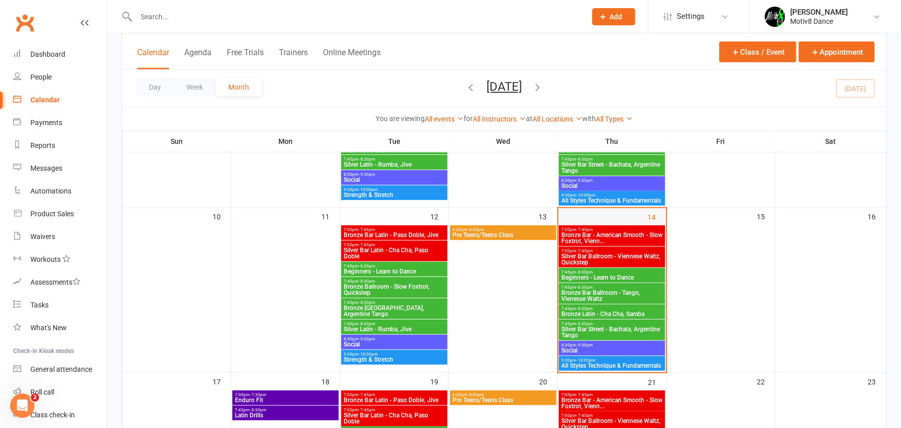
scroll to position [354, 0]
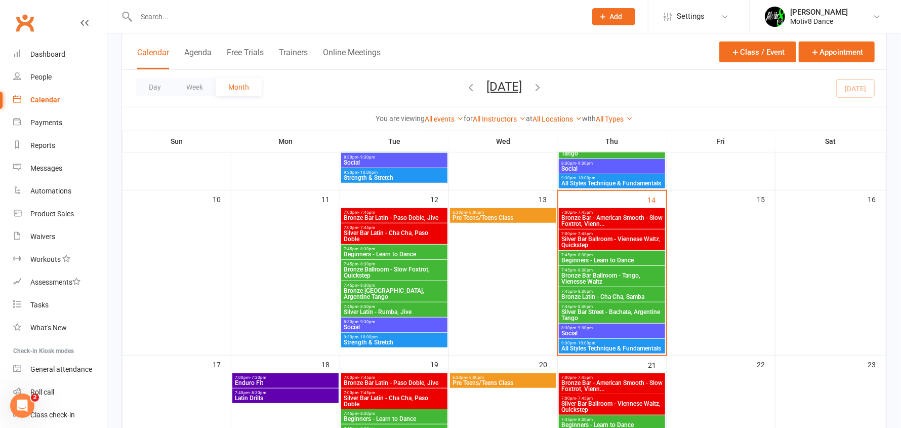
click at [615, 326] on span "8:30pm - 9:30pm" at bounding box center [612, 328] width 102 height 5
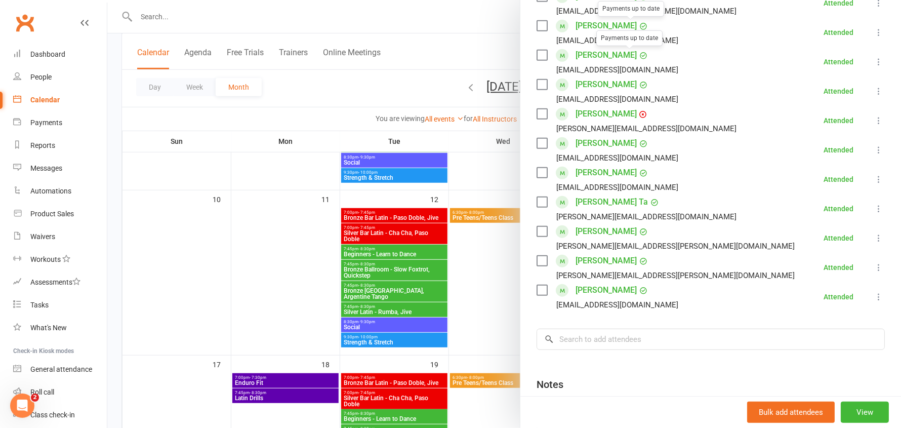
scroll to position [405, 0]
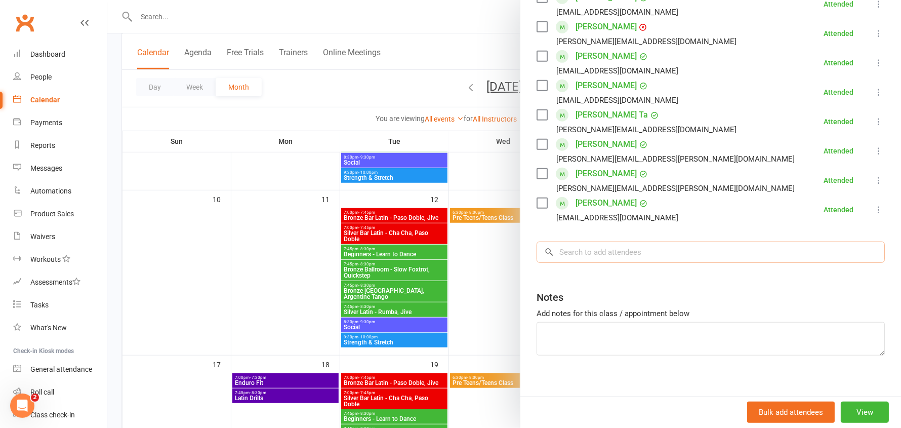
click at [627, 254] on input "search" at bounding box center [711, 252] width 348 height 21
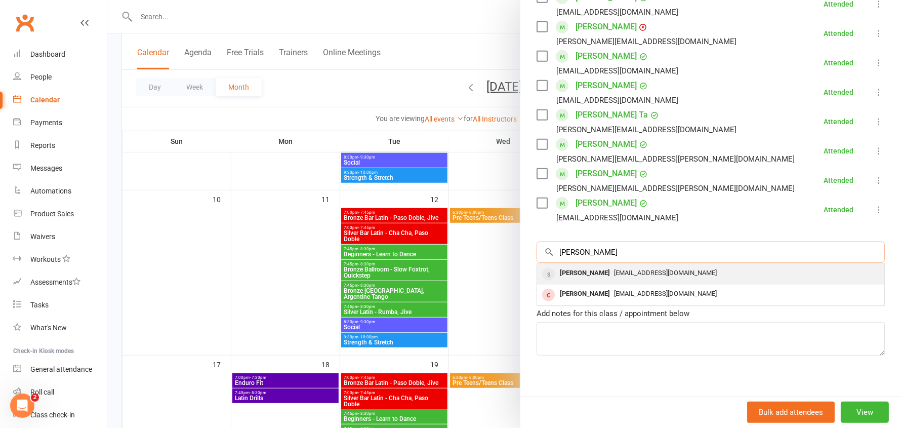
type input "isabell"
click at [614, 273] on span "i4tado@gmail.com" at bounding box center [665, 273] width 103 height 8
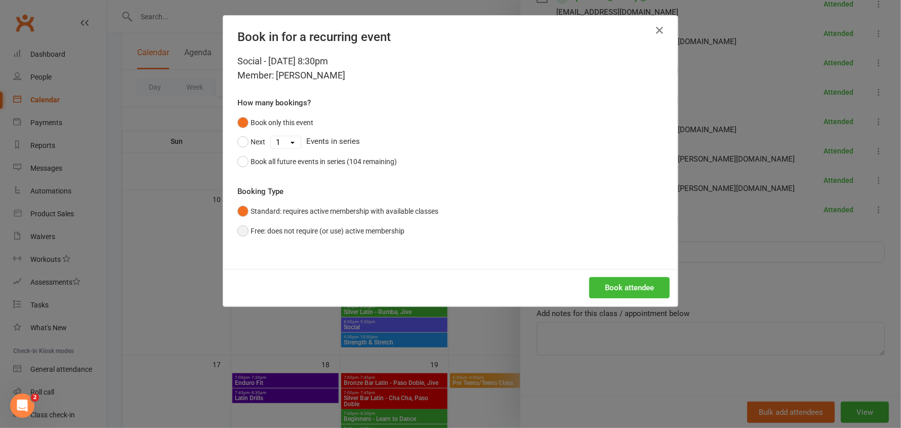
click at [315, 227] on button "Free: does not require (or use) active membership" at bounding box center [320, 230] width 167 height 19
click at [614, 286] on button "Book attendee" at bounding box center [629, 287] width 81 height 21
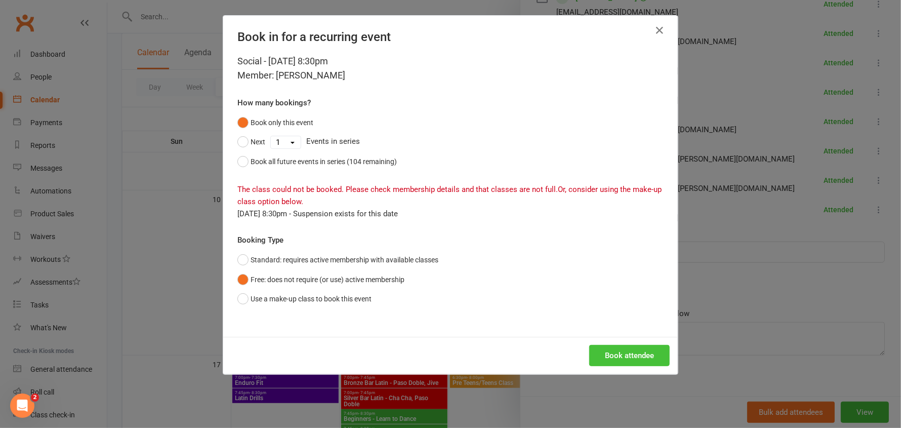
click at [624, 353] on button "Book attendee" at bounding box center [629, 355] width 81 height 21
click at [655, 24] on icon "button" at bounding box center [660, 30] width 12 height 12
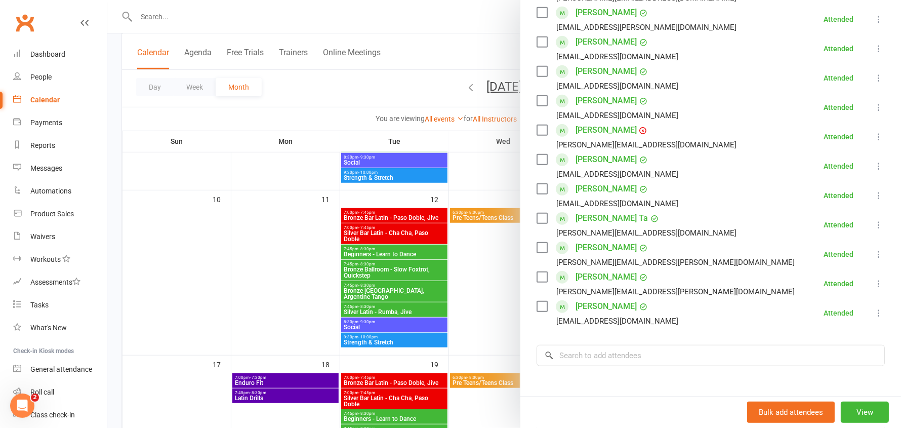
scroll to position [152, 0]
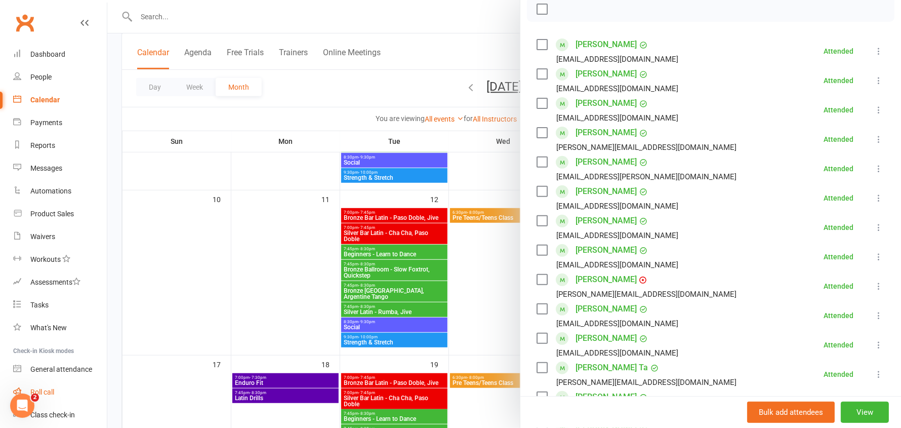
click at [53, 393] on div "Roll call" at bounding box center [42, 392] width 24 height 8
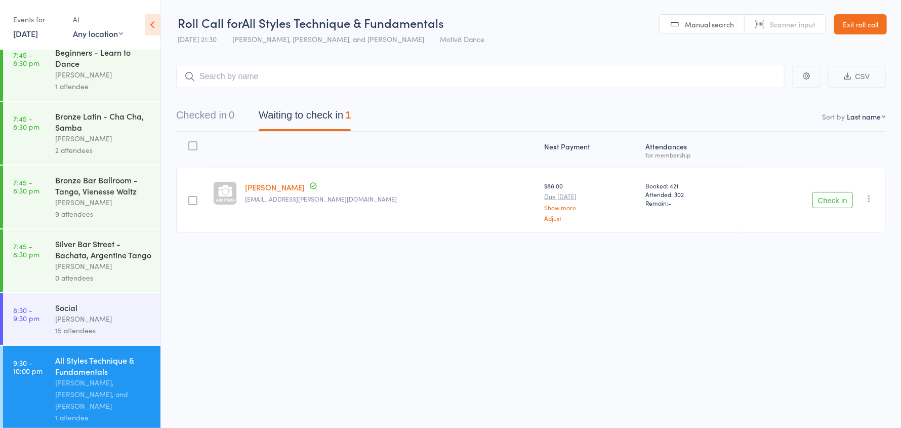
click at [108, 313] on div "Social" at bounding box center [103, 307] width 97 height 11
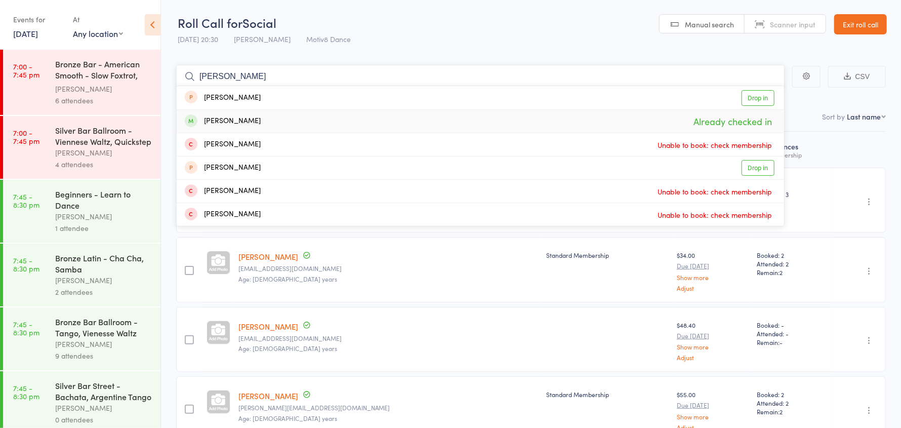
type input "[PERSON_NAME]"
click at [242, 122] on div "[PERSON_NAME] Already checked in" at bounding box center [481, 121] width 608 height 23
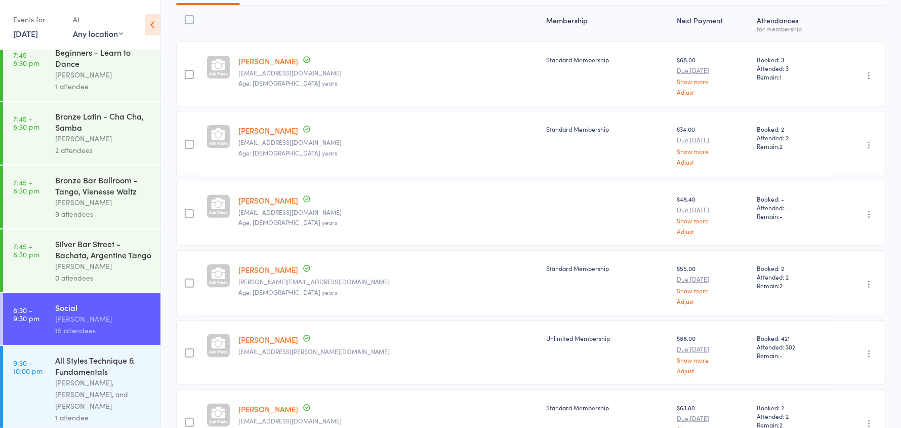
scroll to position [203, 0]
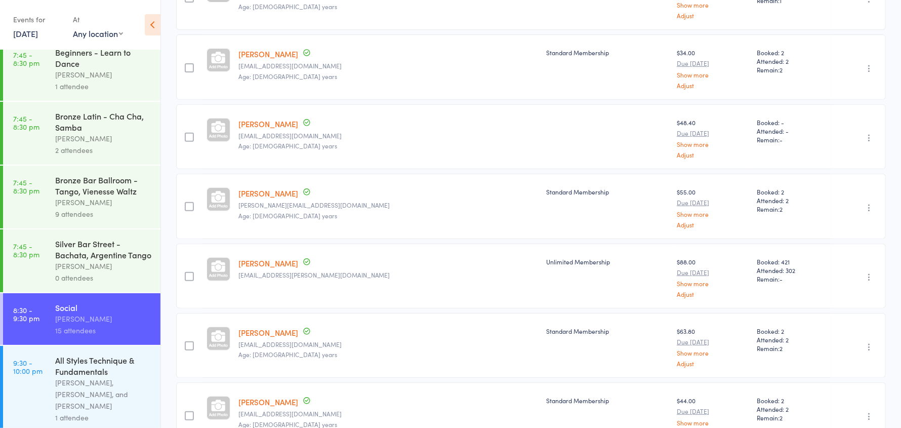
click at [72, 387] on div "[PERSON_NAME], [PERSON_NAME], and [PERSON_NAME]" at bounding box center [103, 394] width 97 height 35
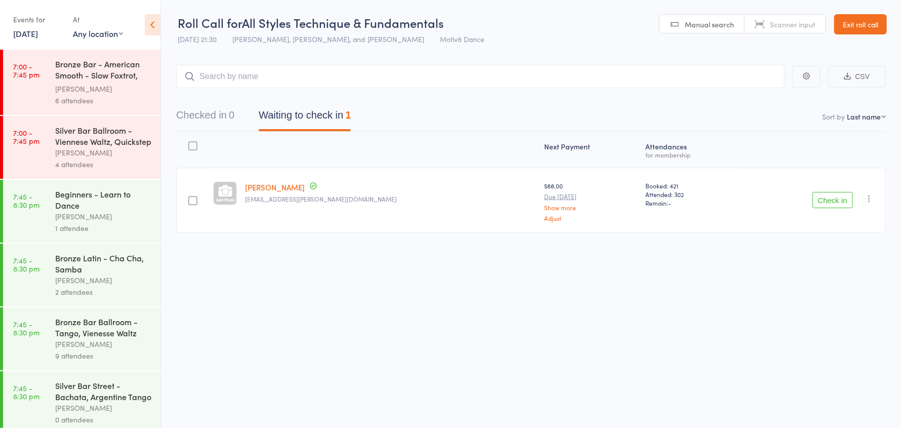
click at [850, 201] on button "Check in" at bounding box center [833, 200] width 41 height 16
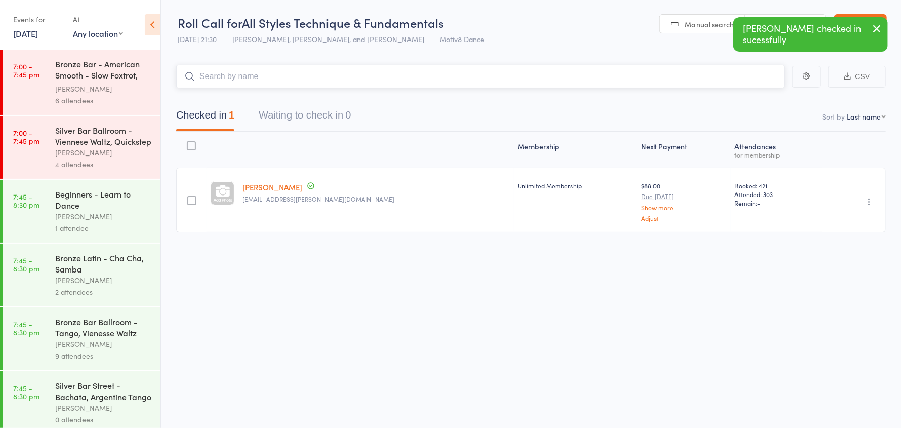
click at [311, 73] on input "search" at bounding box center [480, 76] width 609 height 23
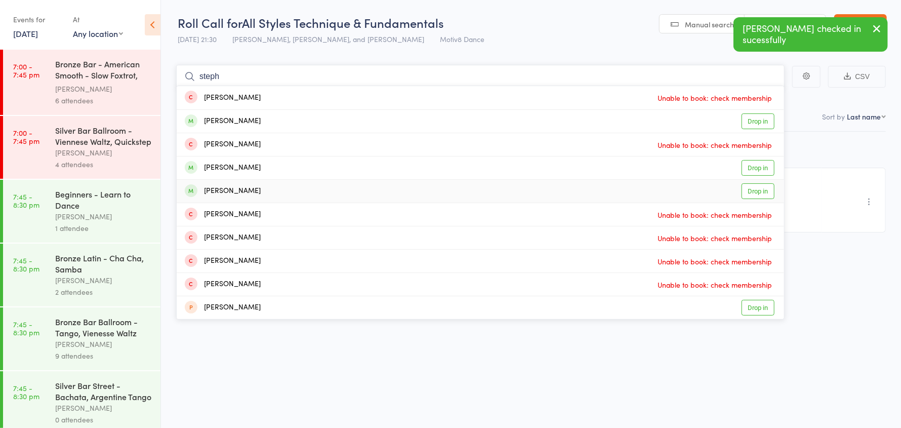
type input "steph"
click at [274, 189] on div "[PERSON_NAME] Drop in" at bounding box center [481, 191] width 608 height 23
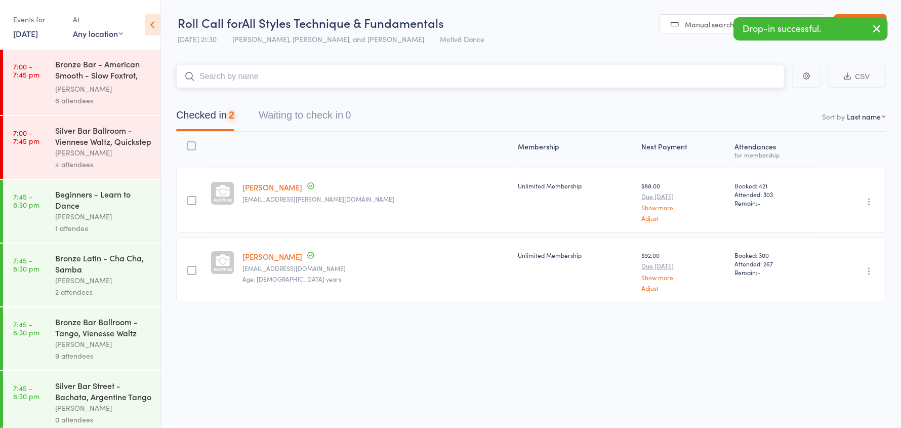
click at [262, 75] on input "search" at bounding box center [480, 76] width 609 height 23
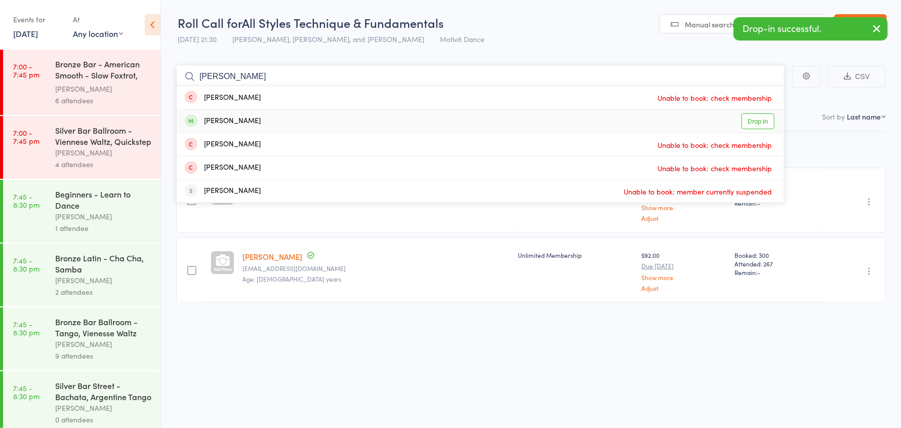
type input "[PERSON_NAME]"
click at [247, 123] on div "[PERSON_NAME] Drop in" at bounding box center [481, 121] width 608 height 23
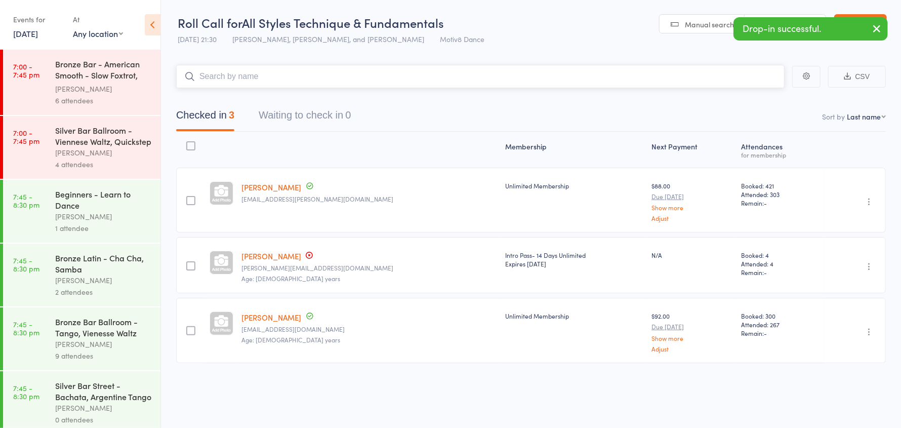
click at [256, 78] on input "search" at bounding box center [480, 76] width 609 height 23
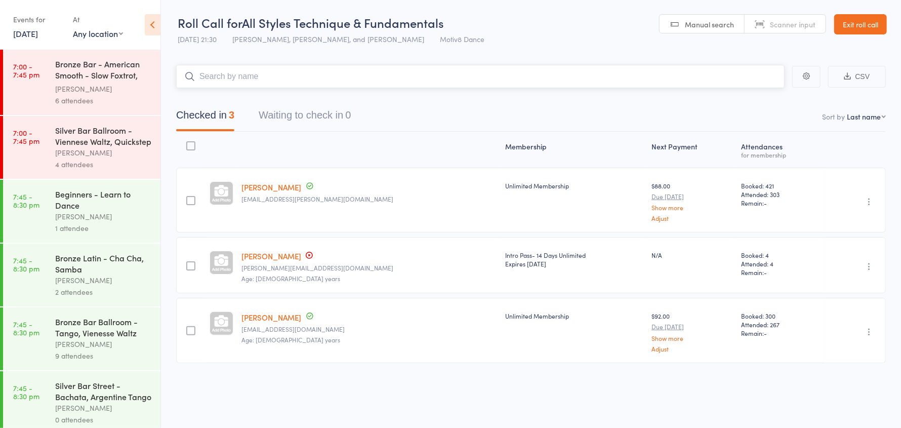
click at [256, 78] on input "search" at bounding box center [480, 76] width 609 height 23
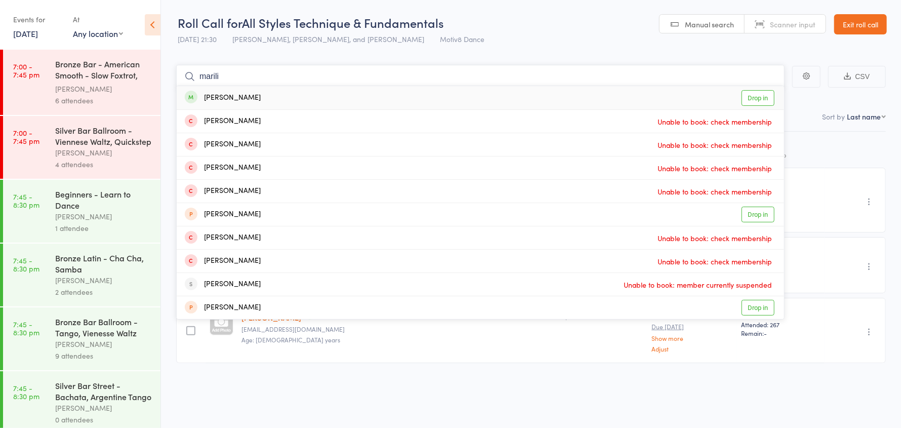
type input "marili"
click at [242, 98] on div "[PERSON_NAME]" at bounding box center [223, 98] width 76 height 12
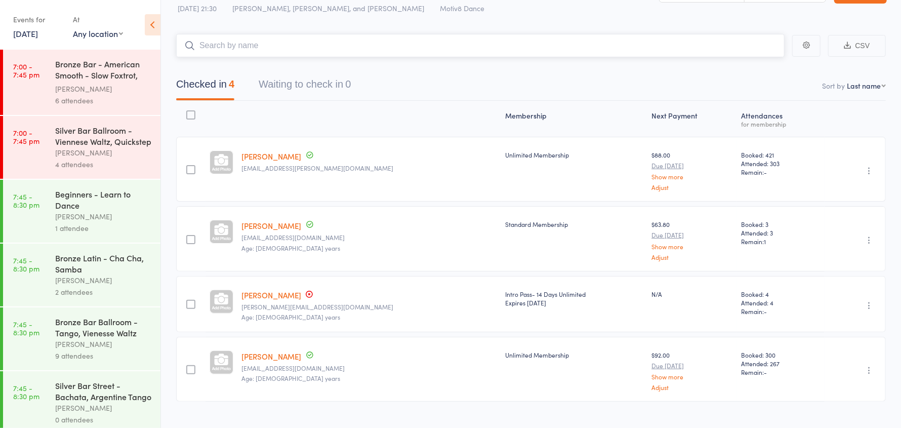
scroll to position [47, 0]
